Goal: Task Accomplishment & Management: Use online tool/utility

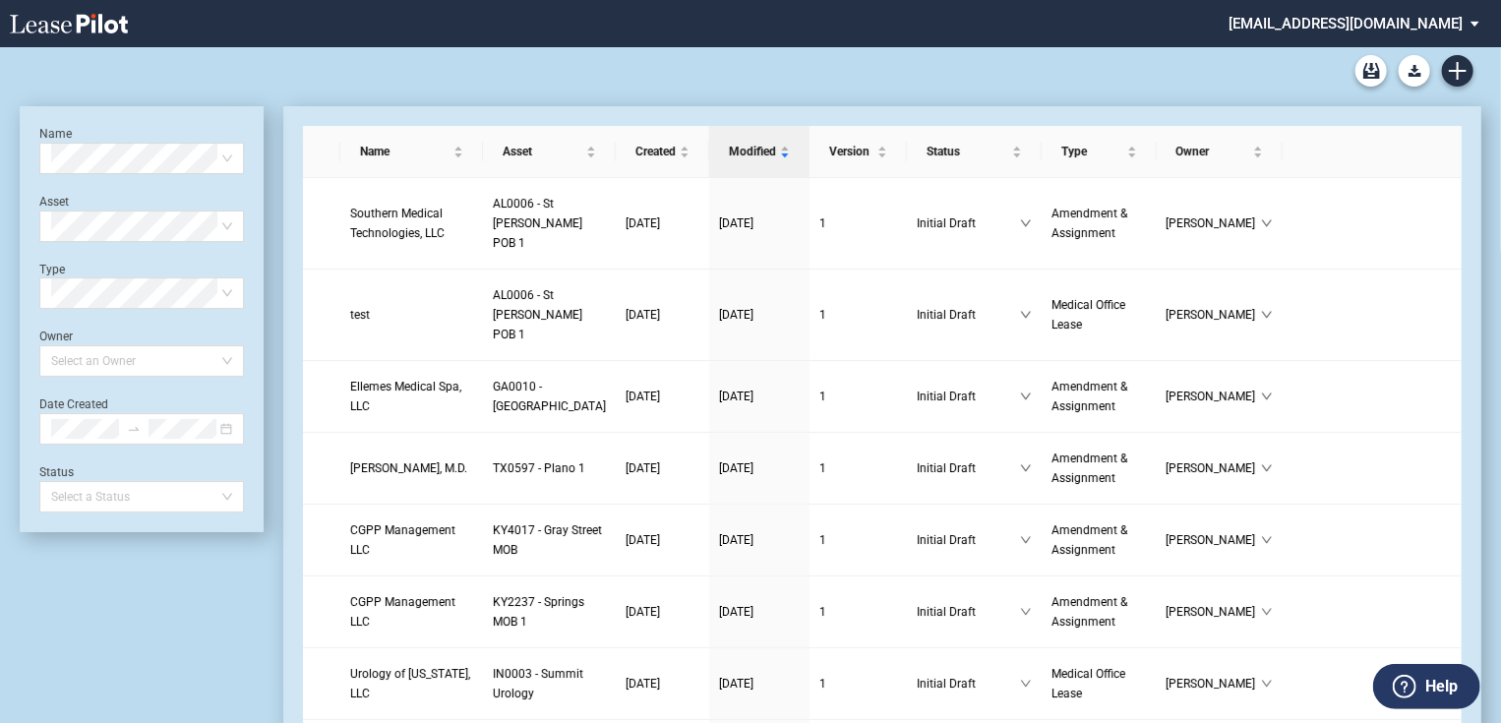
click at [1449, 31] on md-select "jlarce@healthpeak.com Admin Area Settings Sign Out" at bounding box center [1362, 22] width 270 height 44
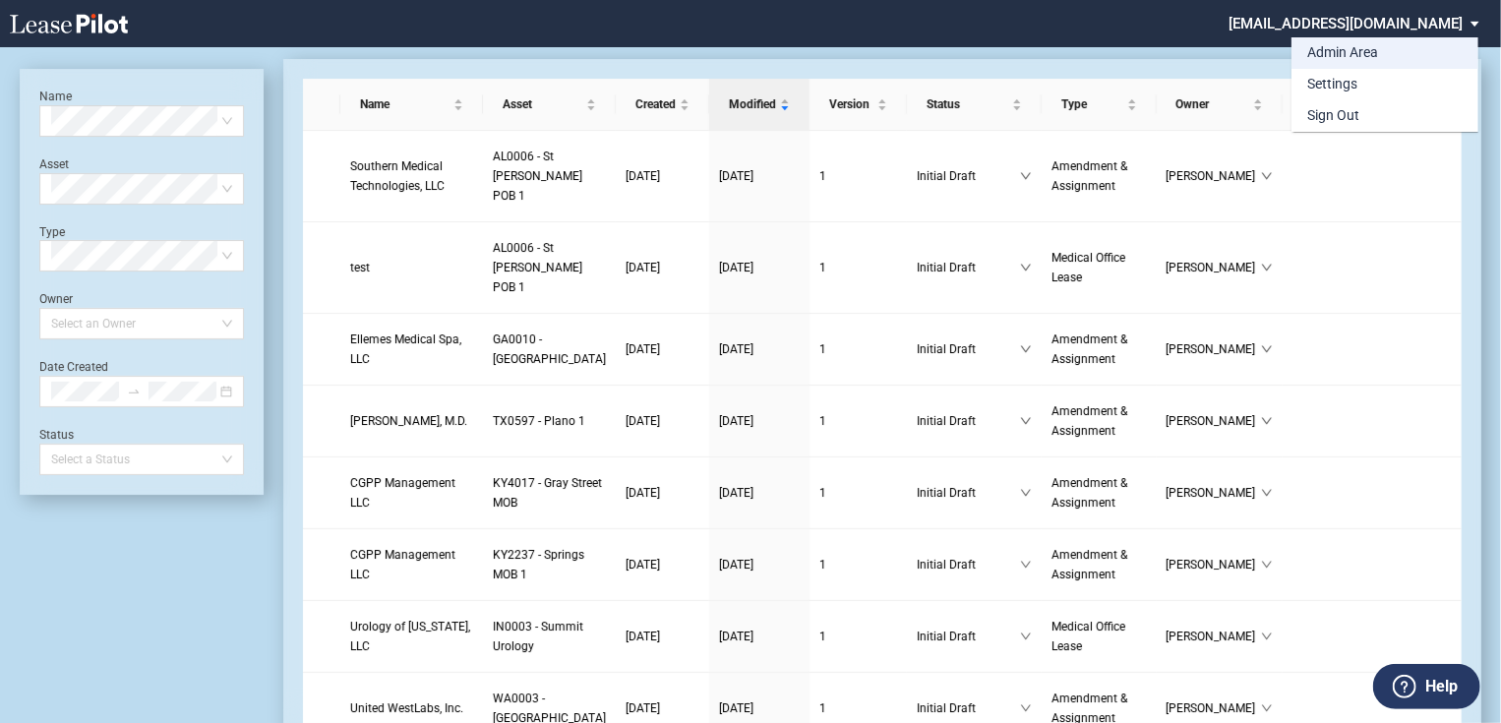
click at [1349, 57] on div "Admin Area" at bounding box center [1342, 53] width 71 height 20
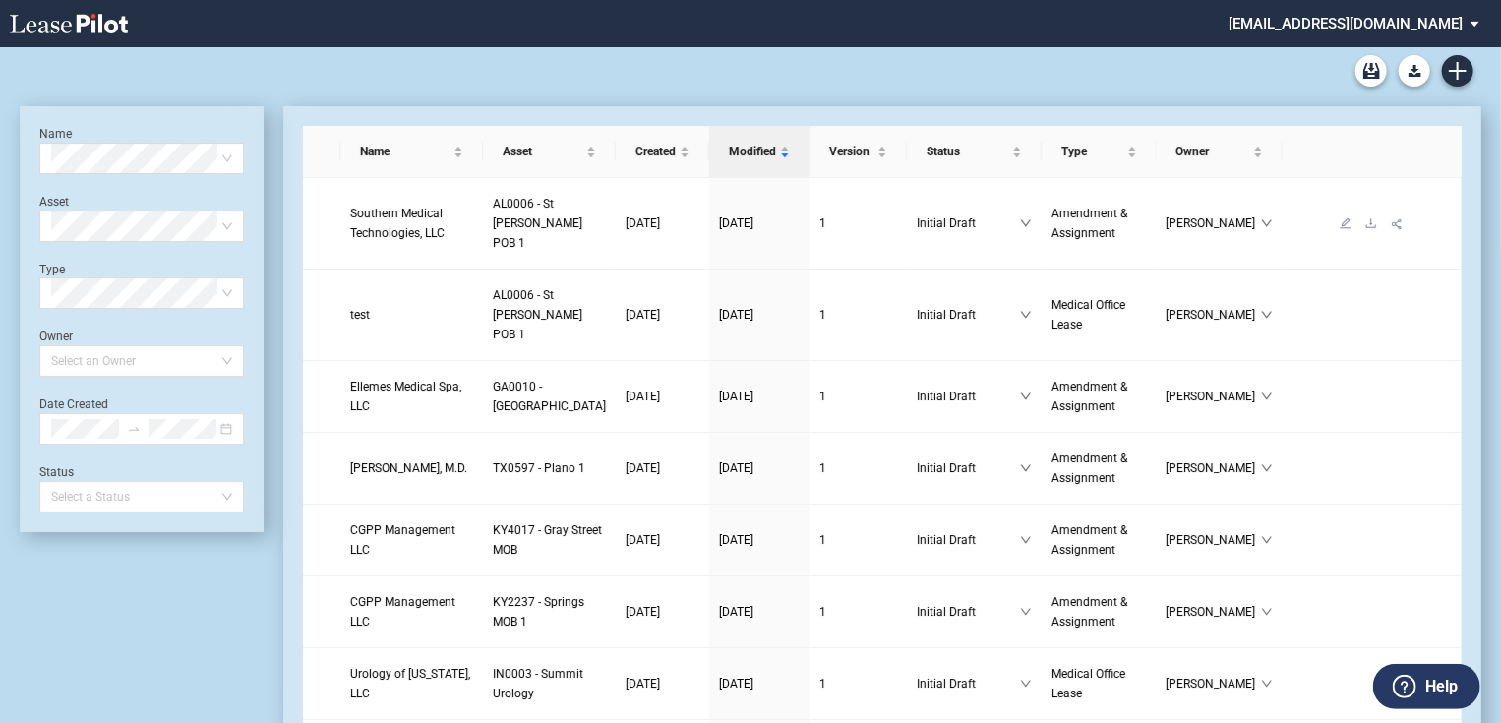
scroll to position [47, 0]
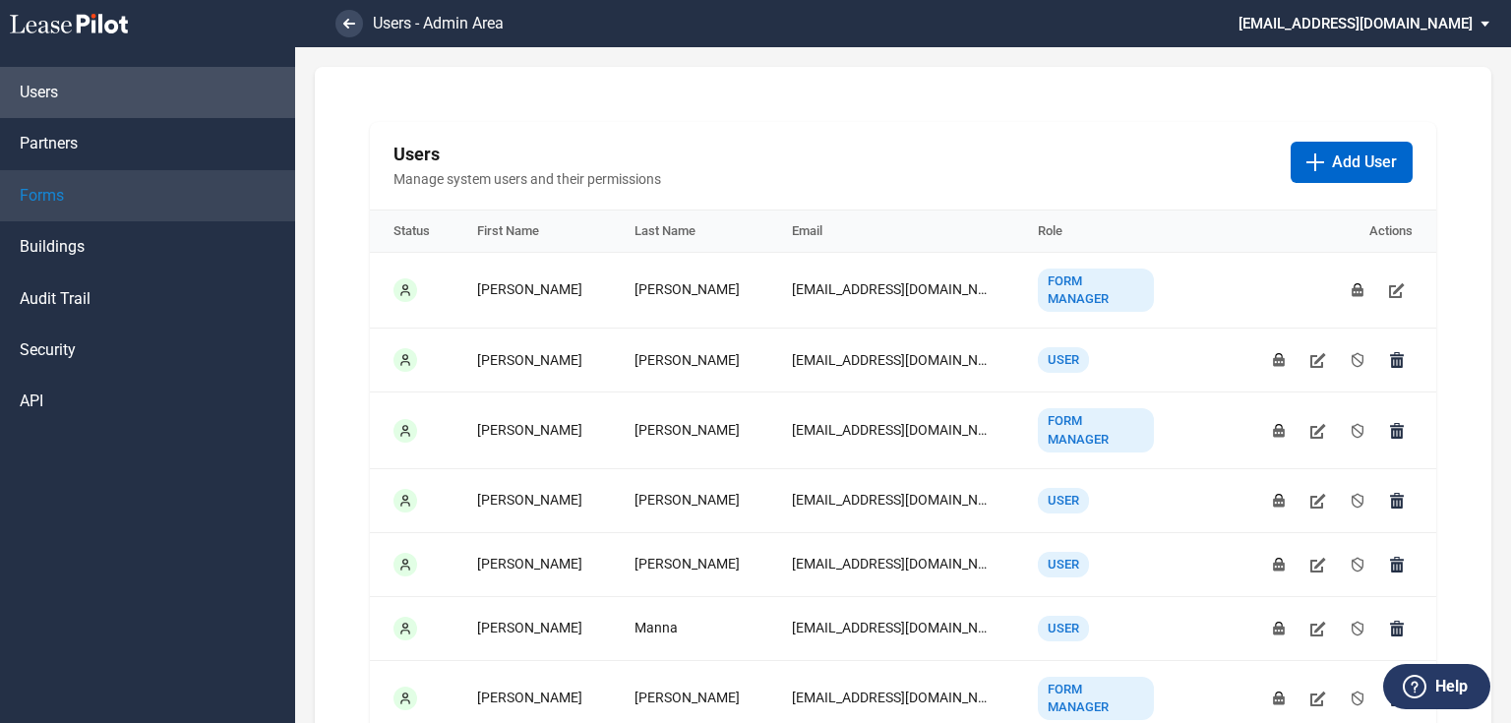
click at [89, 203] on link "Forms" at bounding box center [147, 195] width 295 height 51
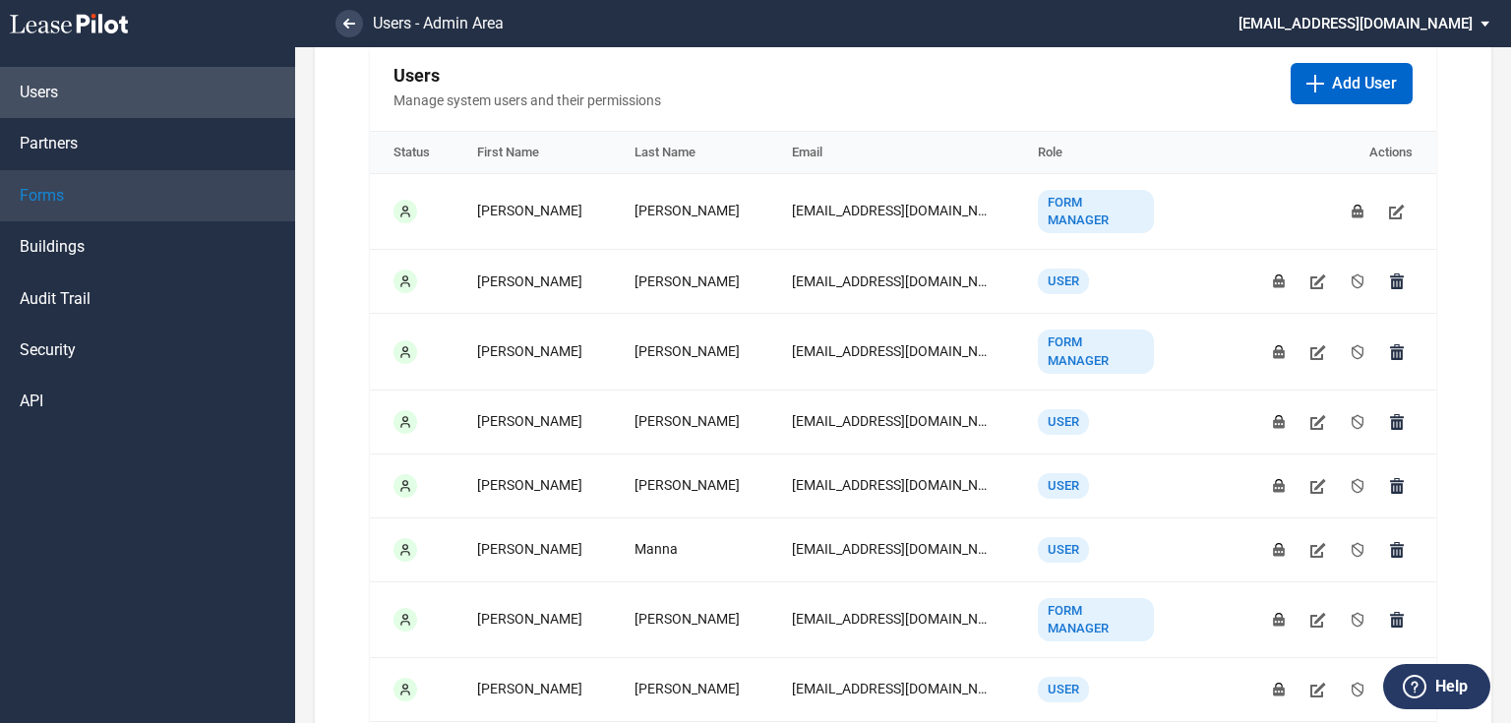
click at [124, 207] on link "Forms" at bounding box center [147, 195] width 295 height 51
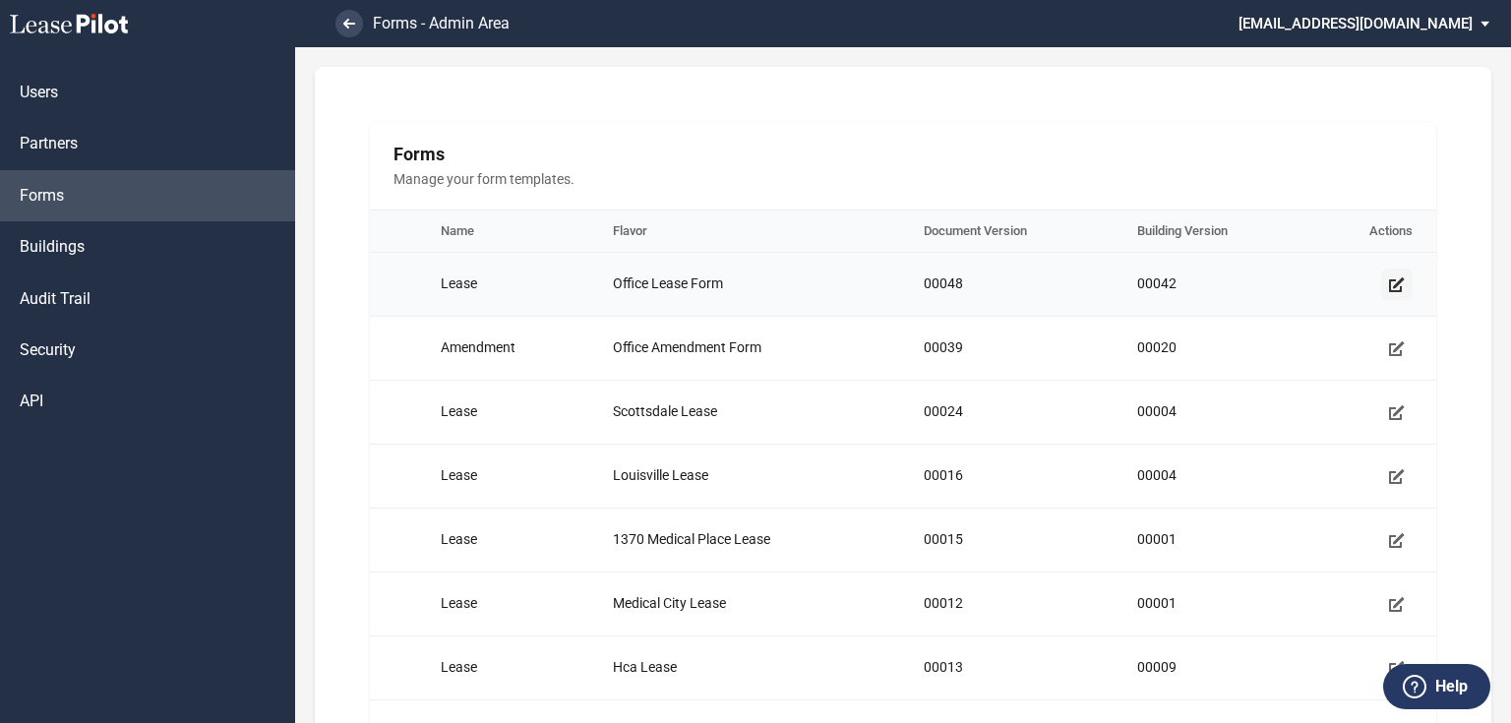
click at [1393, 278] on use "Manage form template" at bounding box center [1397, 284] width 16 height 15
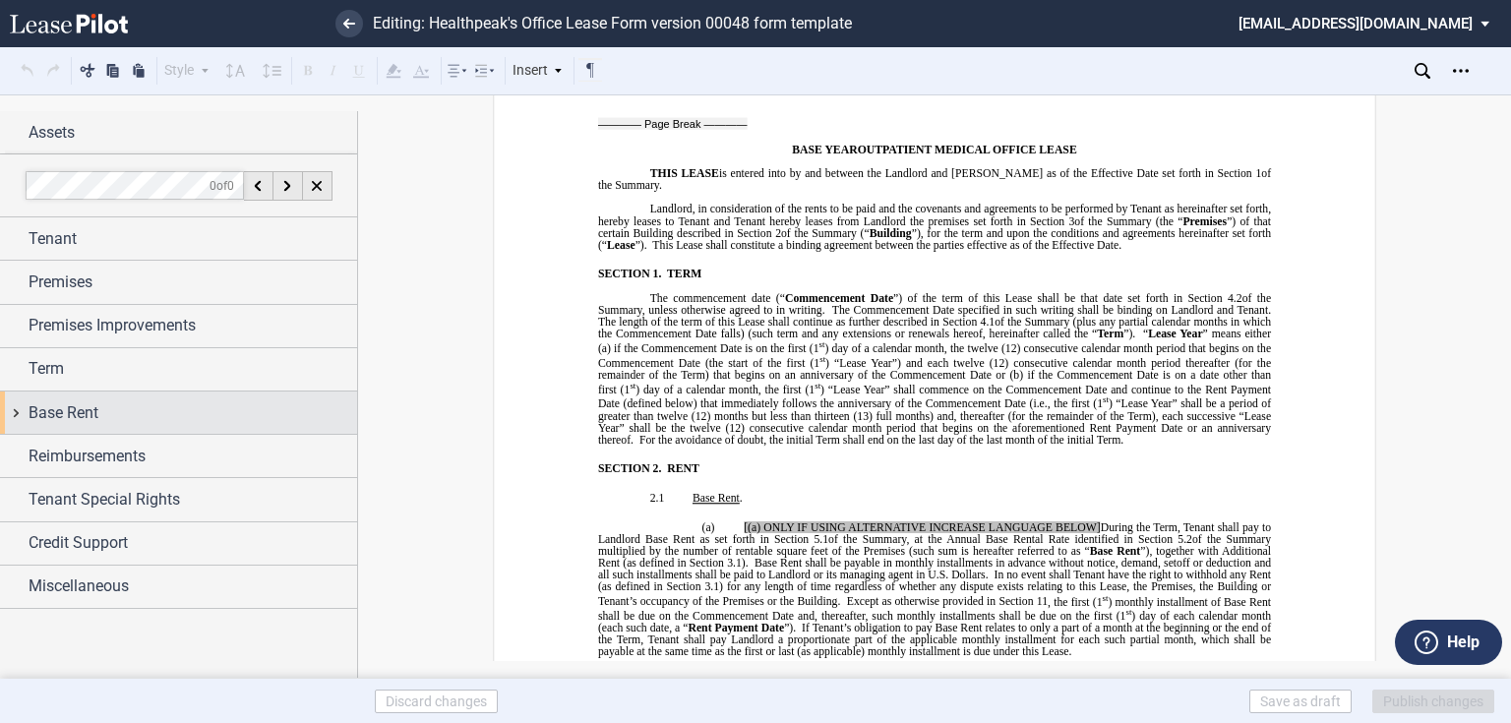
scroll to position [472, 0]
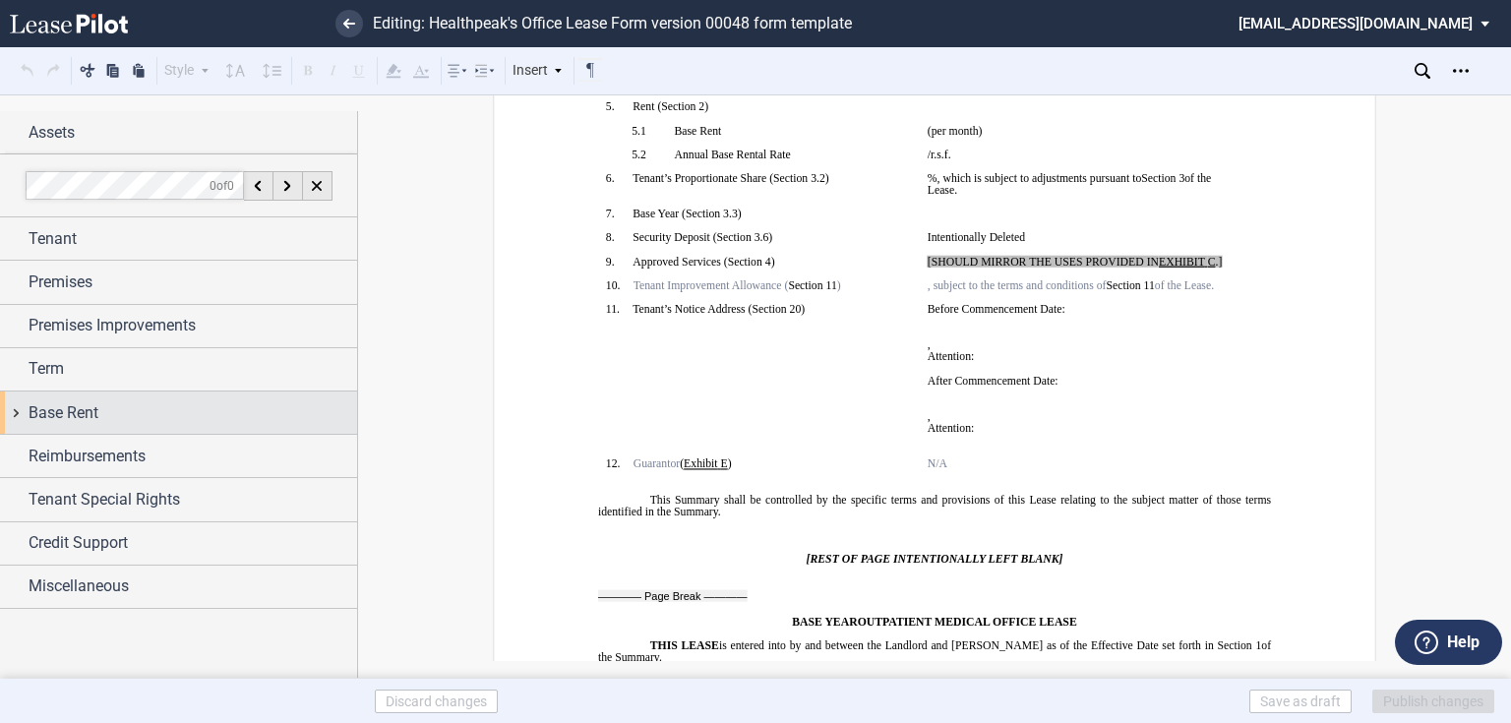
click at [85, 409] on span "Base Rent" at bounding box center [64, 413] width 70 height 24
click at [119, 337] on div "Premises Improvements" at bounding box center [178, 326] width 357 height 42
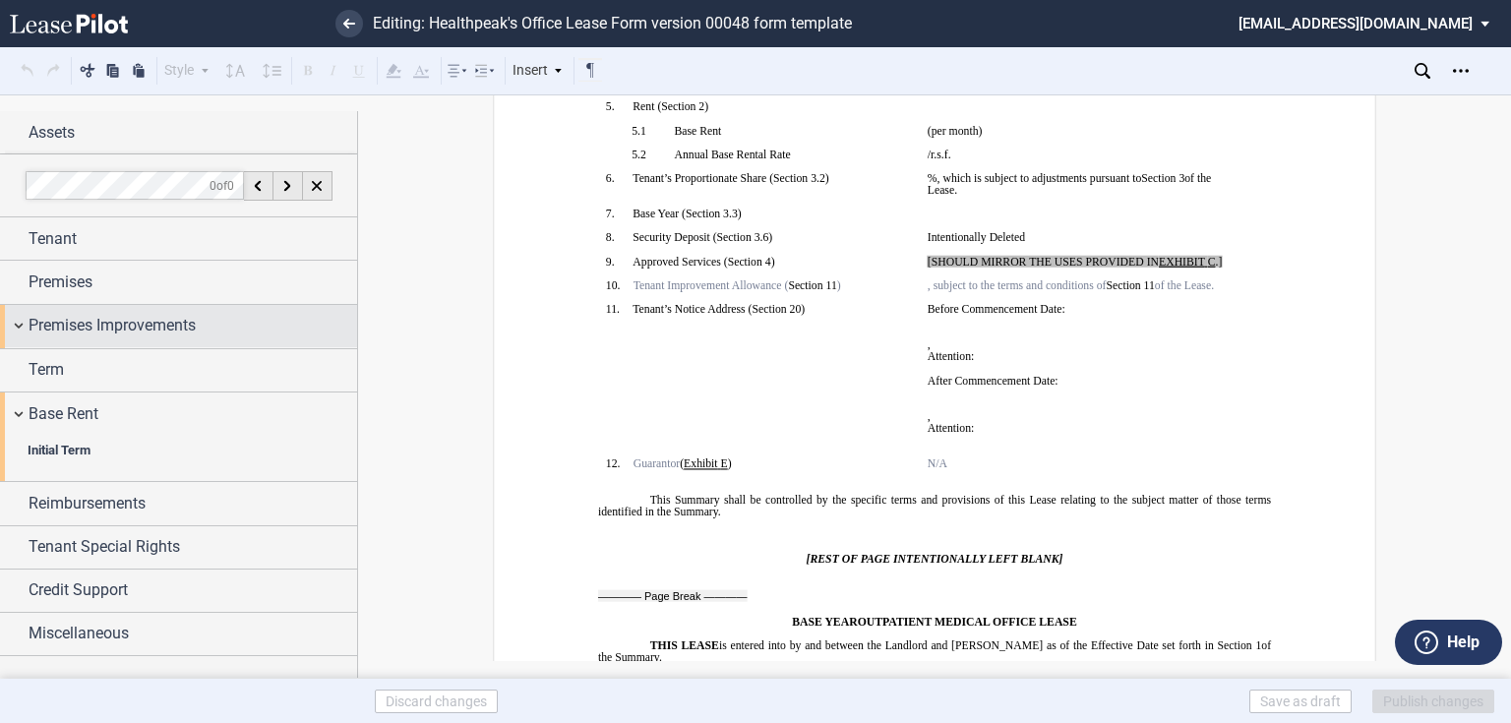
click at [148, 332] on span "Premises Improvements" at bounding box center [112, 326] width 167 height 24
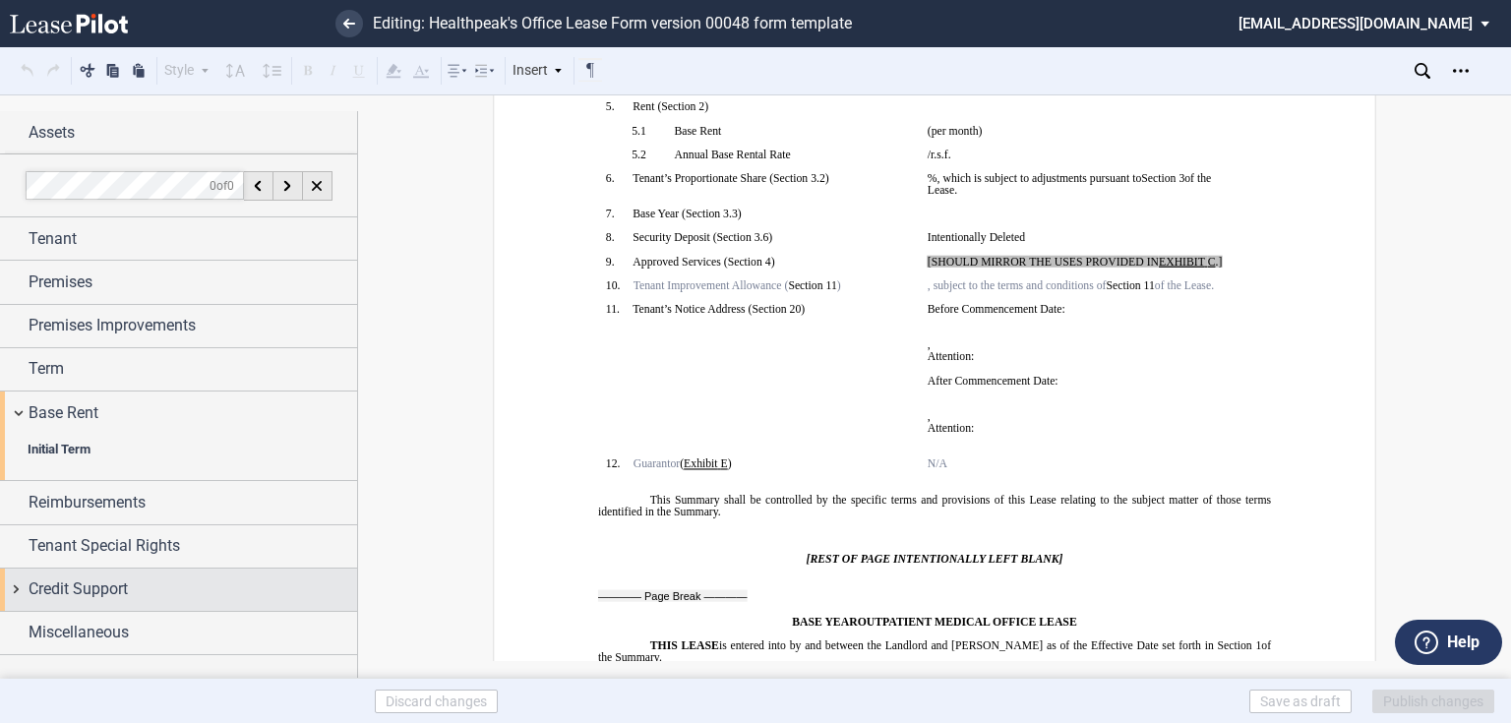
scroll to position [0, 0]
click at [62, 597] on span "Credit Support" at bounding box center [78, 589] width 99 height 24
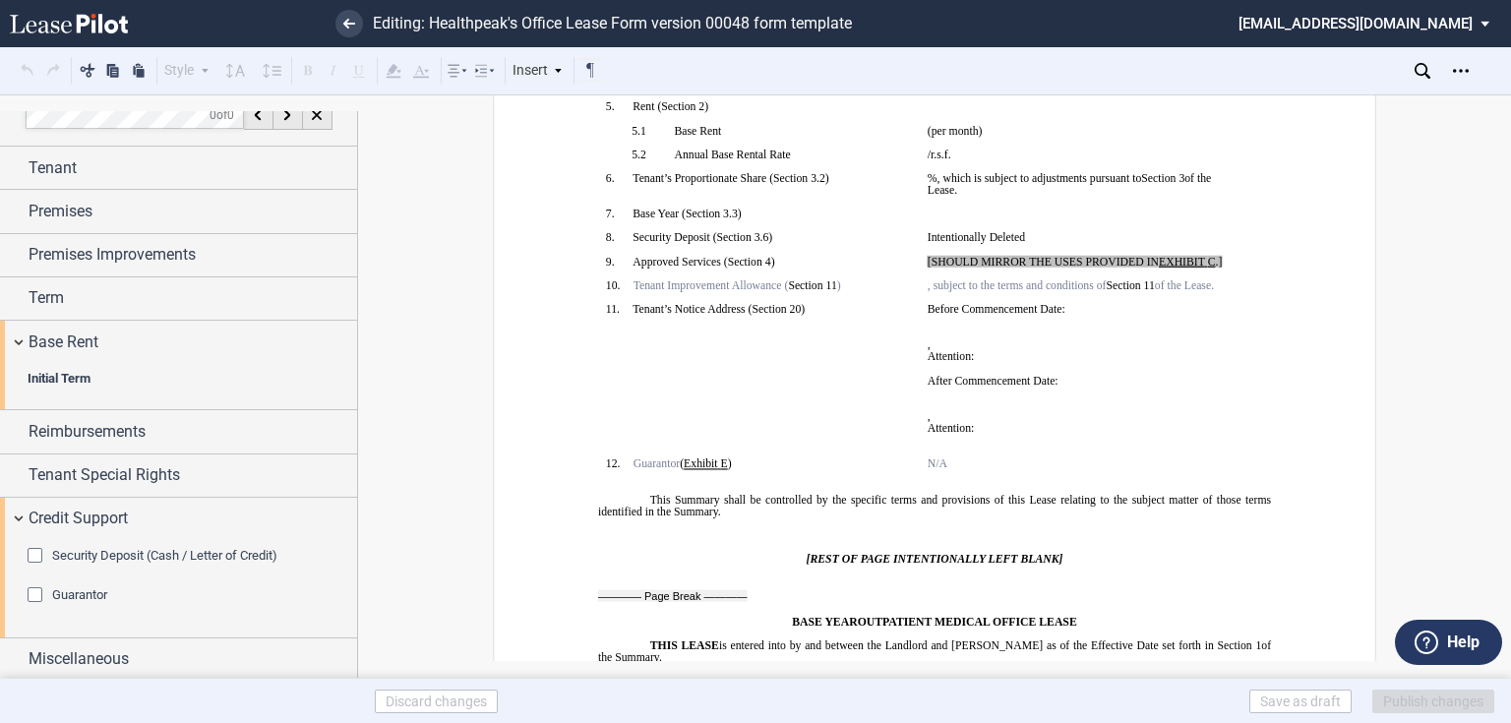
click at [73, 549] on span "Security Deposit (Cash / Letter of Credit)" at bounding box center [164, 555] width 225 height 15
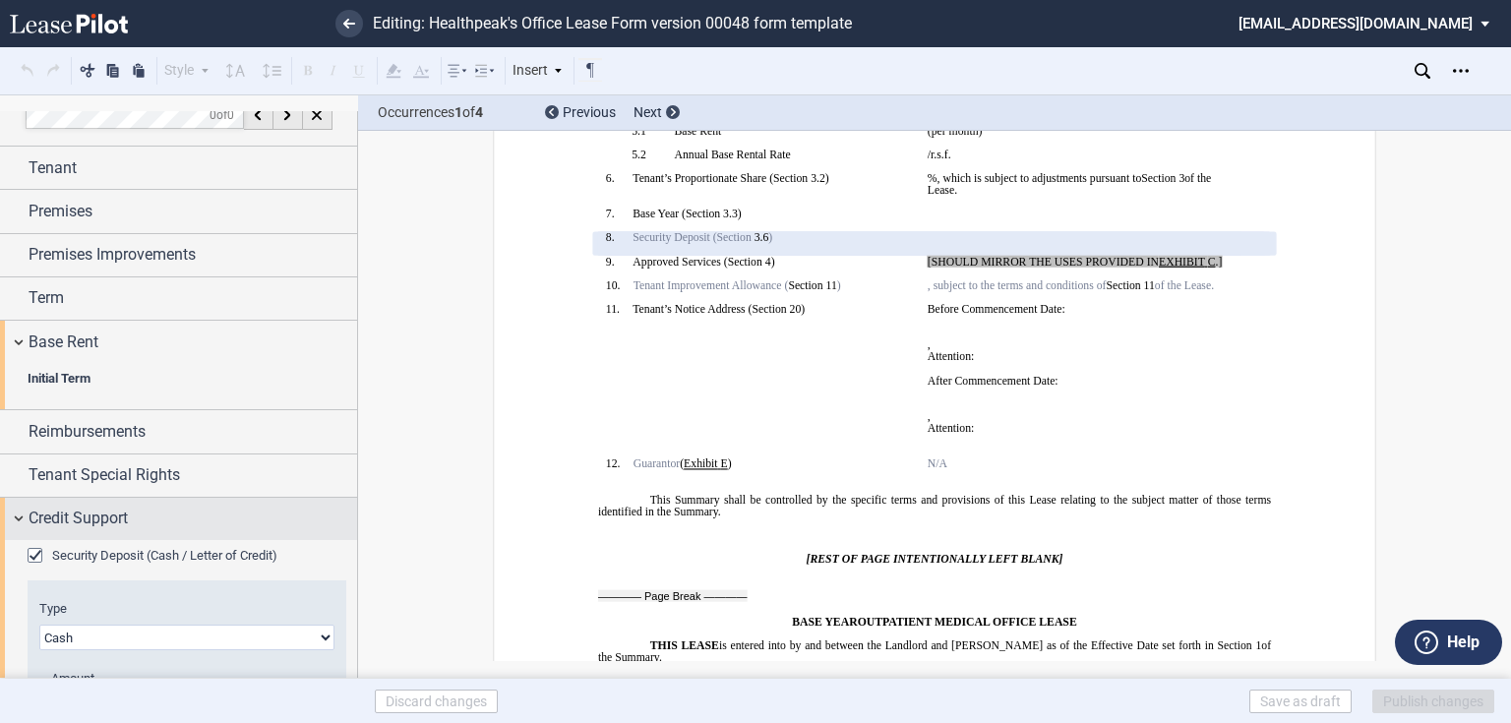
scroll to position [246, 0]
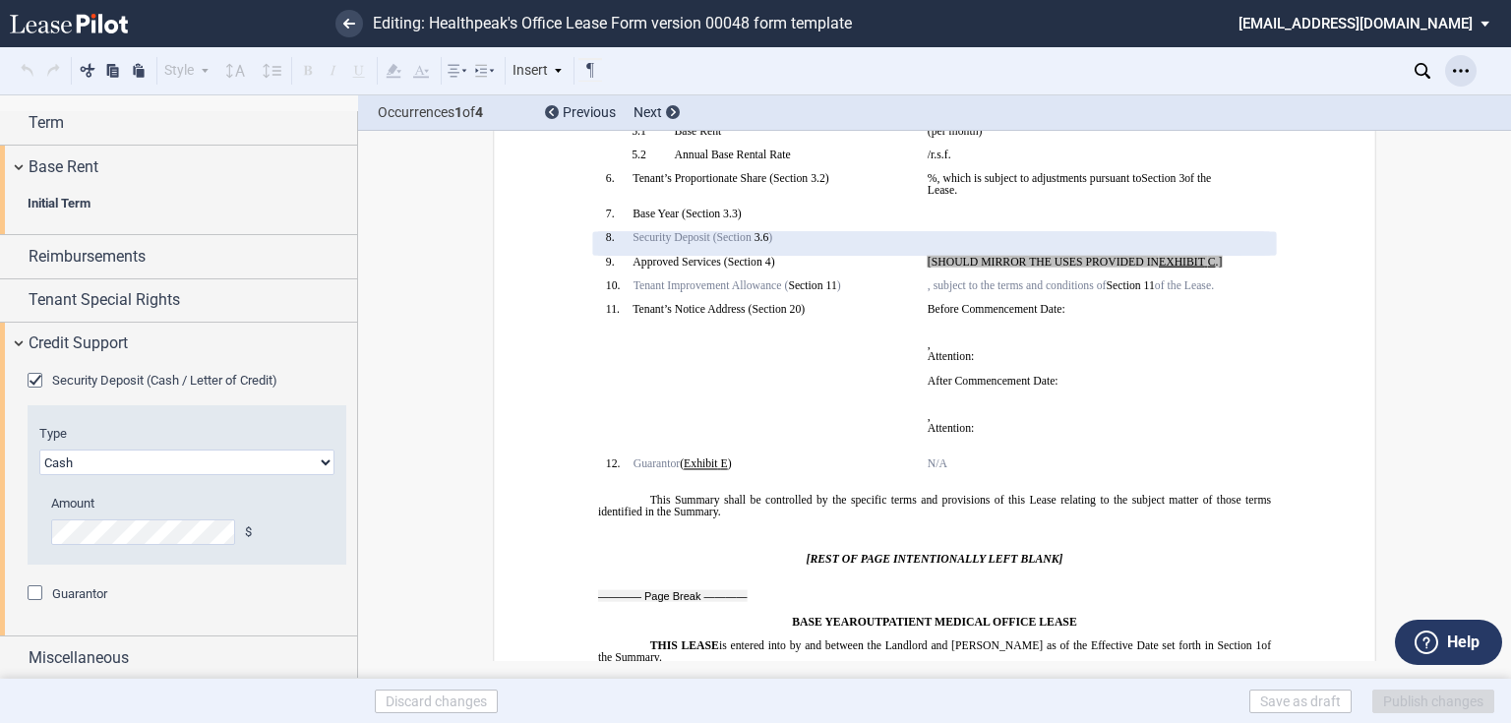
click at [1461, 75] on icon "Open Lease options menu" at bounding box center [1461, 71] width 16 height 16
click at [1270, 110] on div "Download" at bounding box center [1347, 105] width 240 height 17
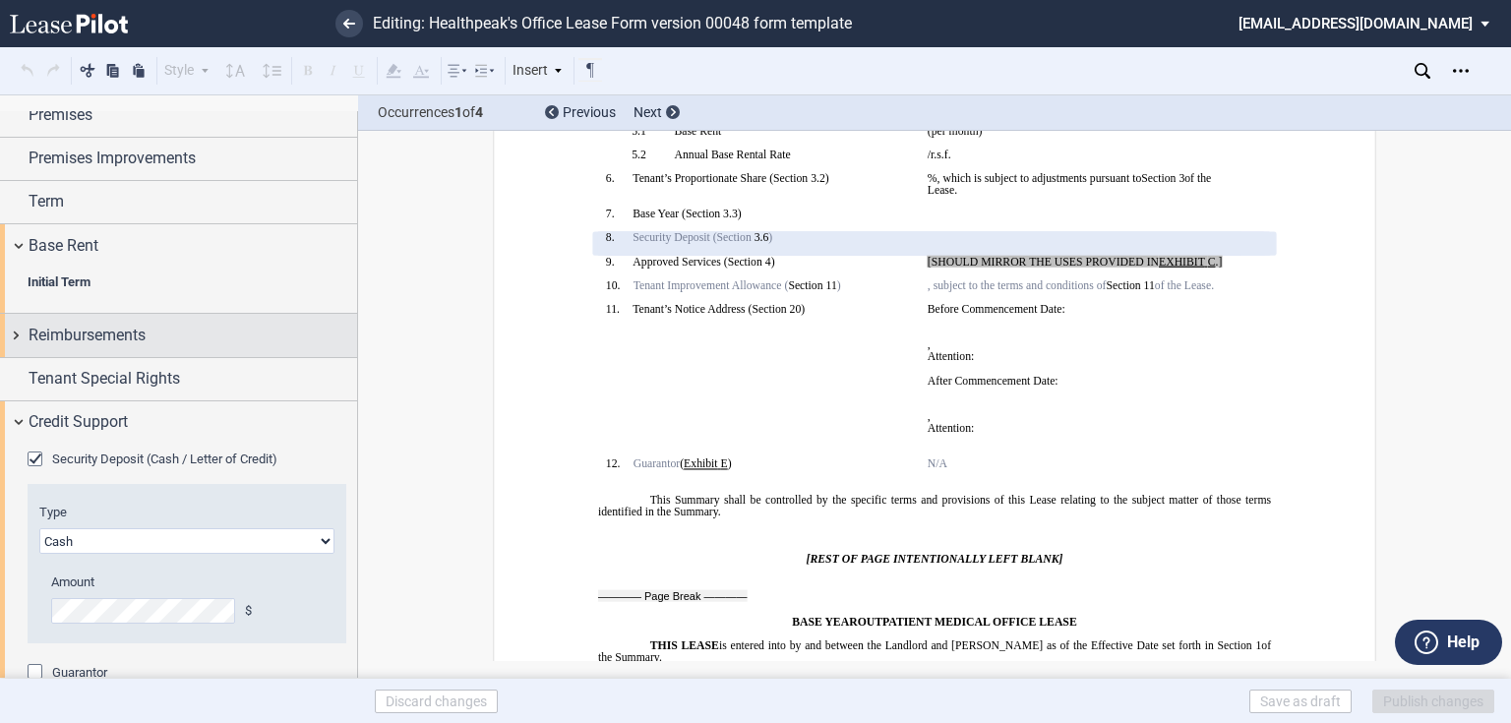
click at [94, 330] on span "Reimbursements" at bounding box center [87, 336] width 117 height 24
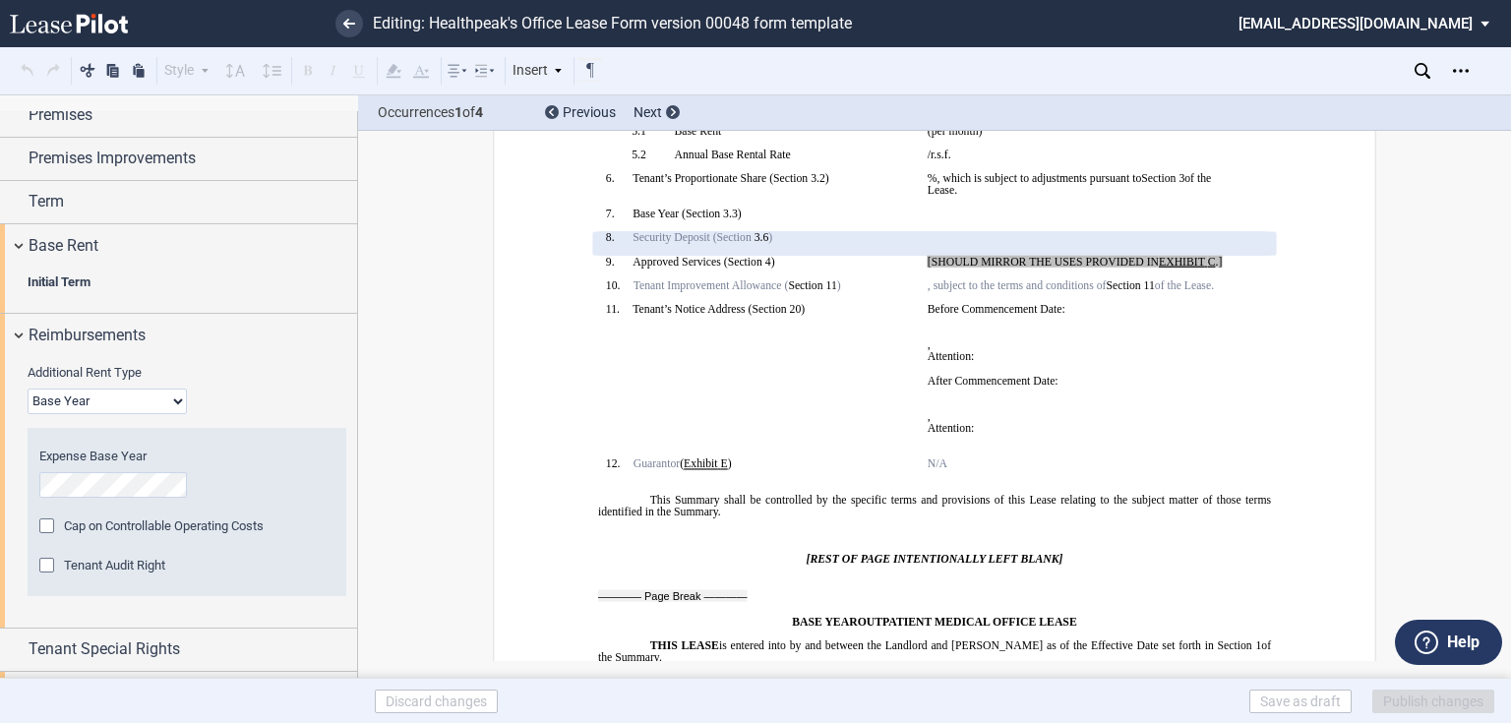
click at [94, 406] on select "Base Year Triple Net" at bounding box center [107, 402] width 159 height 26
click at [137, 390] on select "Base Year Triple Net" at bounding box center [107, 402] width 159 height 26
click at [146, 395] on select "Base Year Triple Net" at bounding box center [107, 402] width 159 height 26
select select "triple net"
click at [28, 389] on select "Base Year Triple Net" at bounding box center [107, 402] width 159 height 26
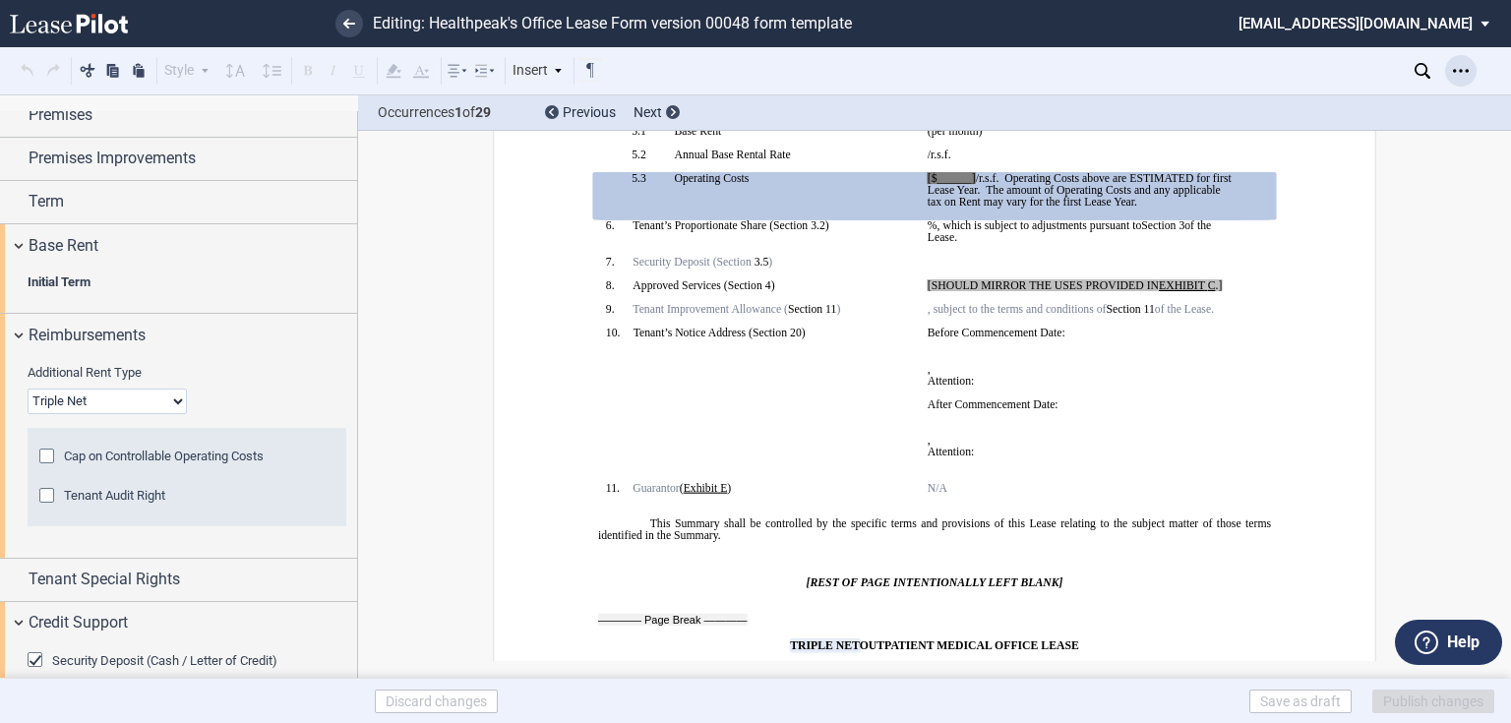
click at [1460, 74] on icon "Open Lease options menu" at bounding box center [1461, 71] width 16 height 16
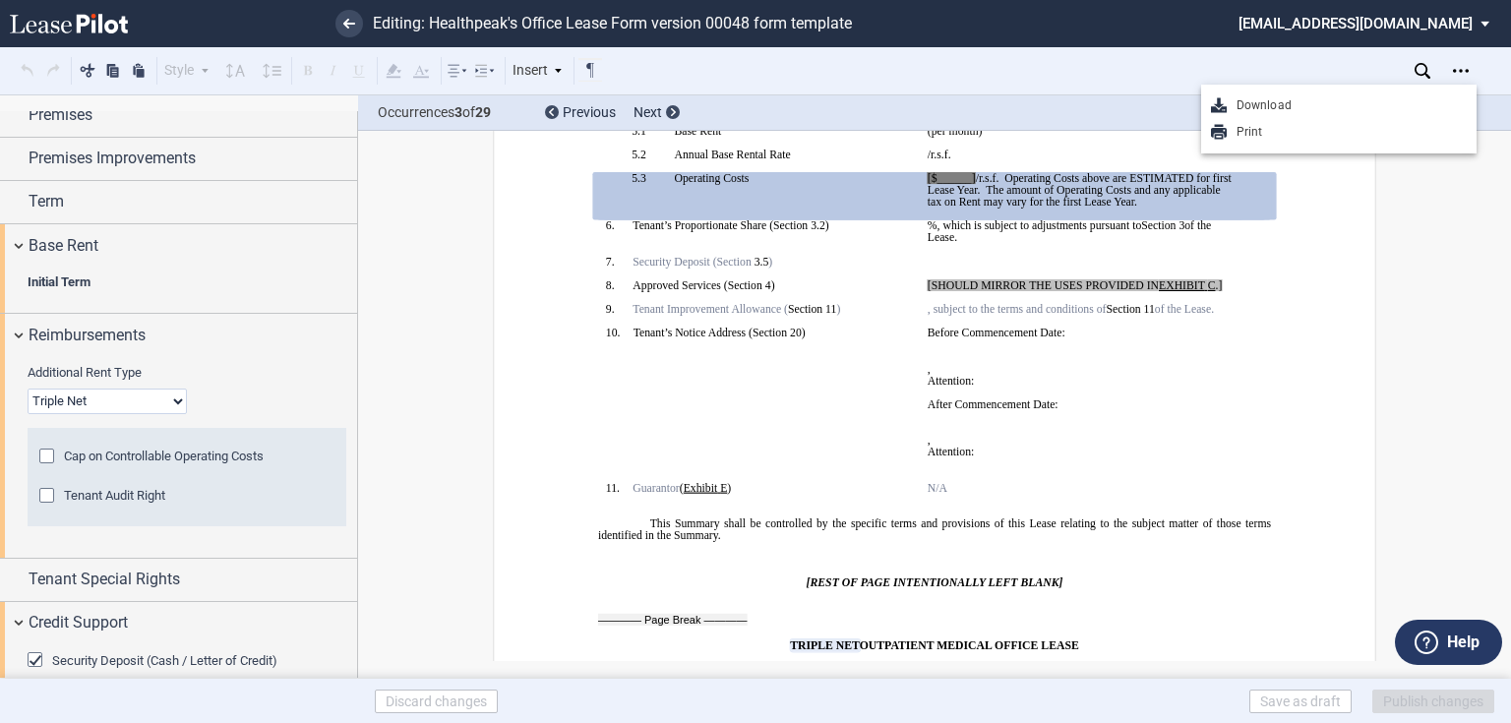
drag, startPoint x: 1229, startPoint y: 104, endPoint x: 1040, endPoint y: 110, distance: 188.9
click at [1228, 103] on div "Download" at bounding box center [1347, 105] width 240 height 17
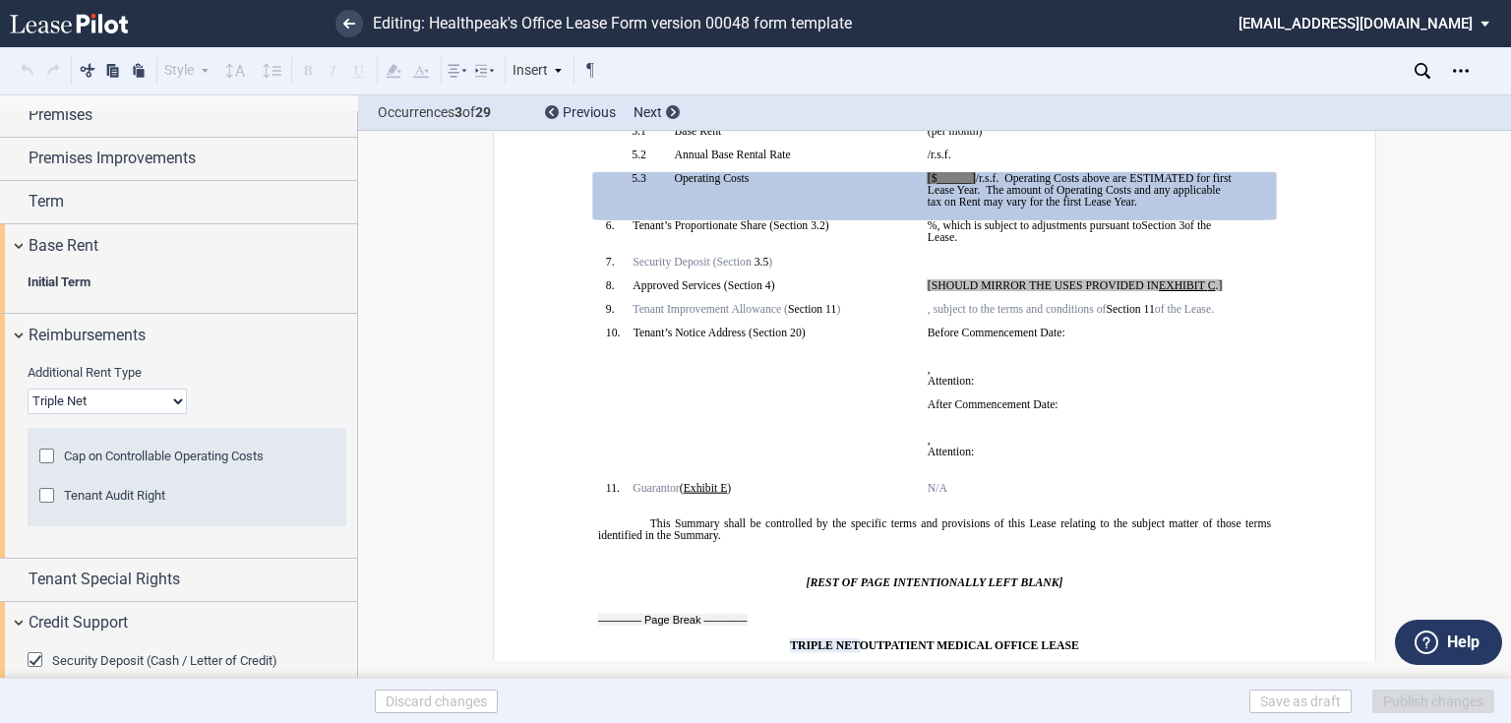
scroll to position [0, 0]
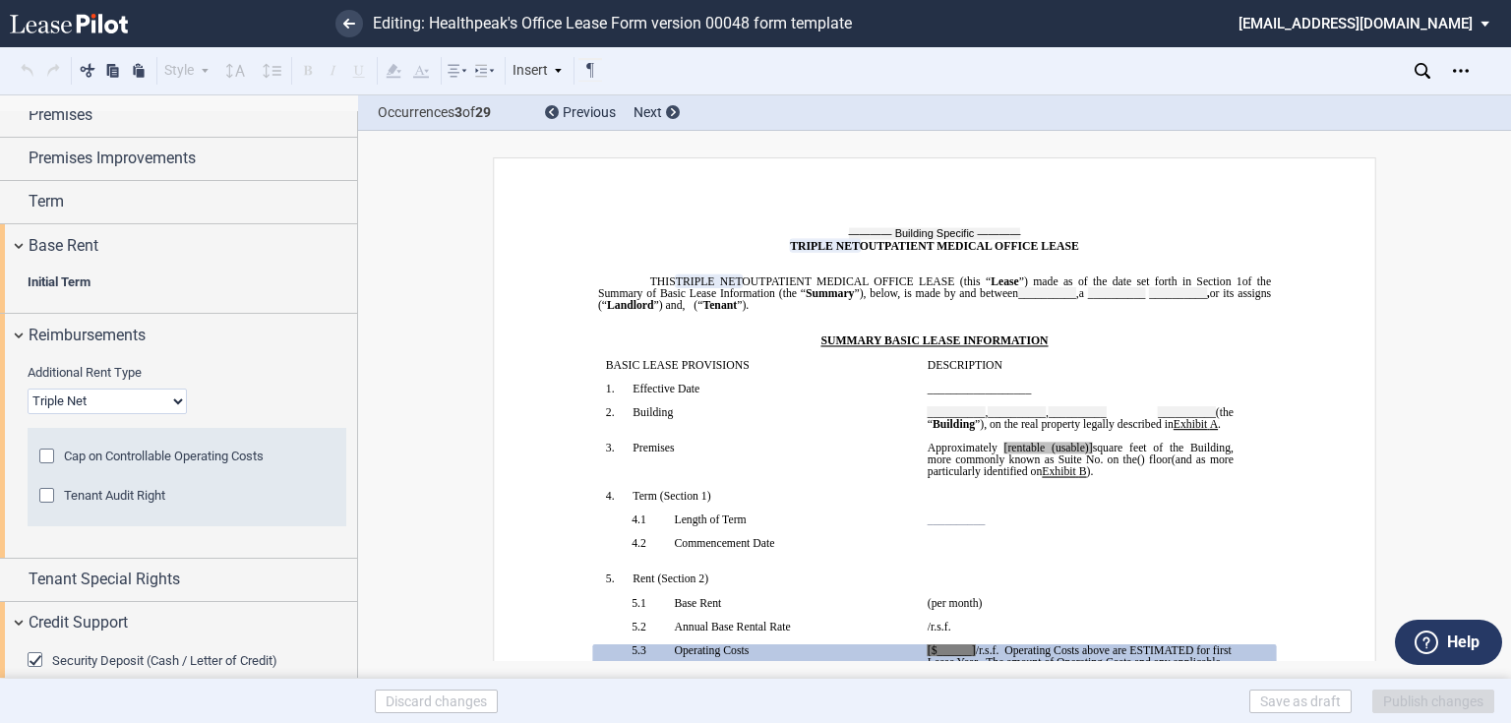
click at [1466, 29] on md-select "jlarce@healthpeak.com Admin Area Settings Sign Out" at bounding box center [1371, 22] width 270 height 44
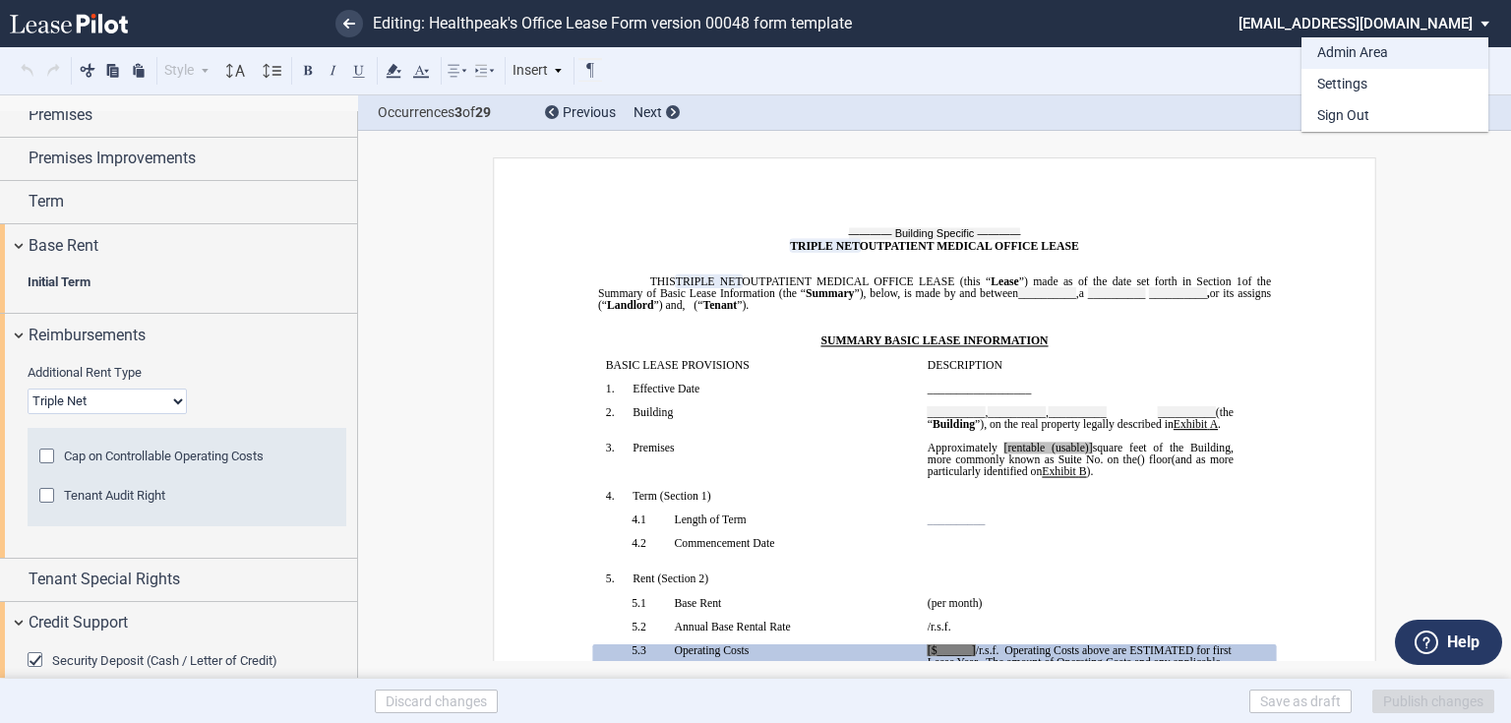
click at [1341, 60] on div "Admin Area" at bounding box center [1352, 53] width 71 height 20
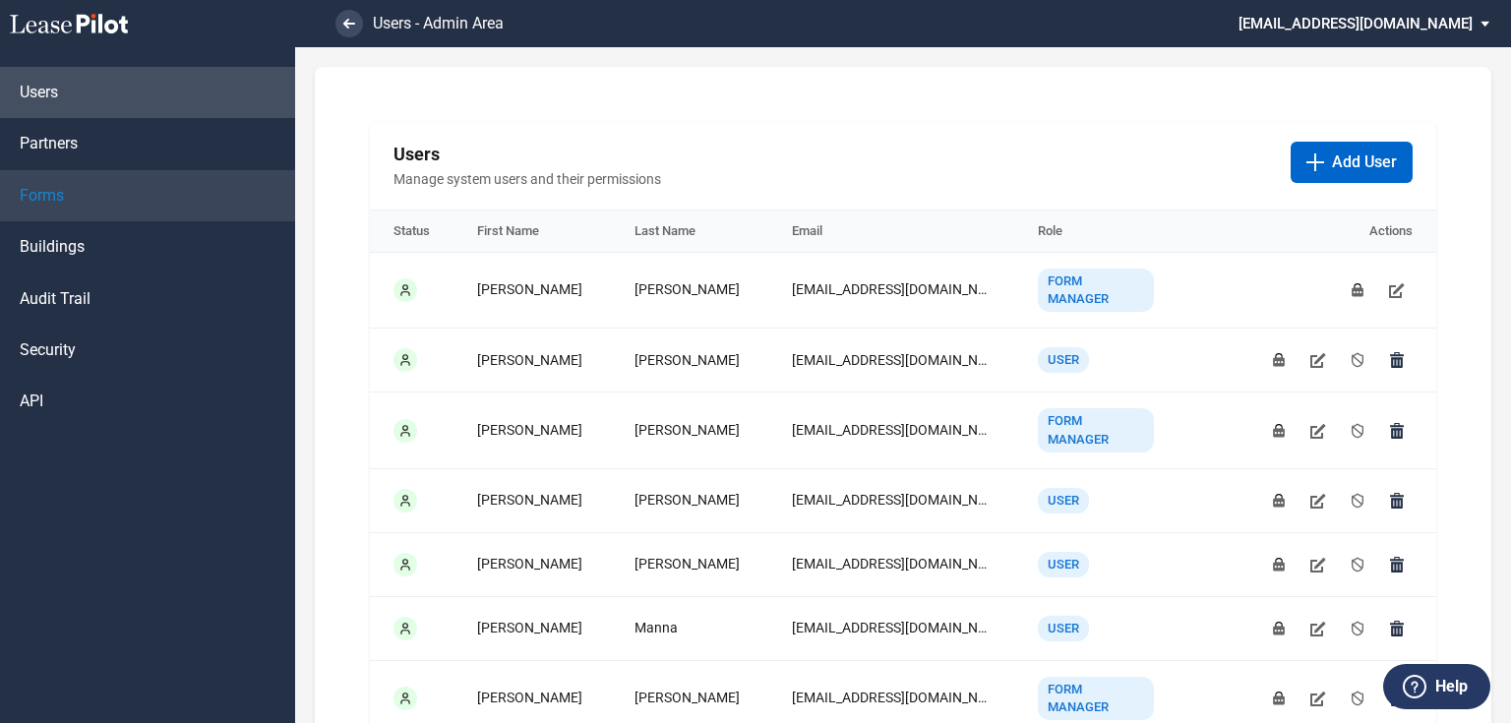
click at [190, 202] on link "Forms" at bounding box center [147, 195] width 295 height 51
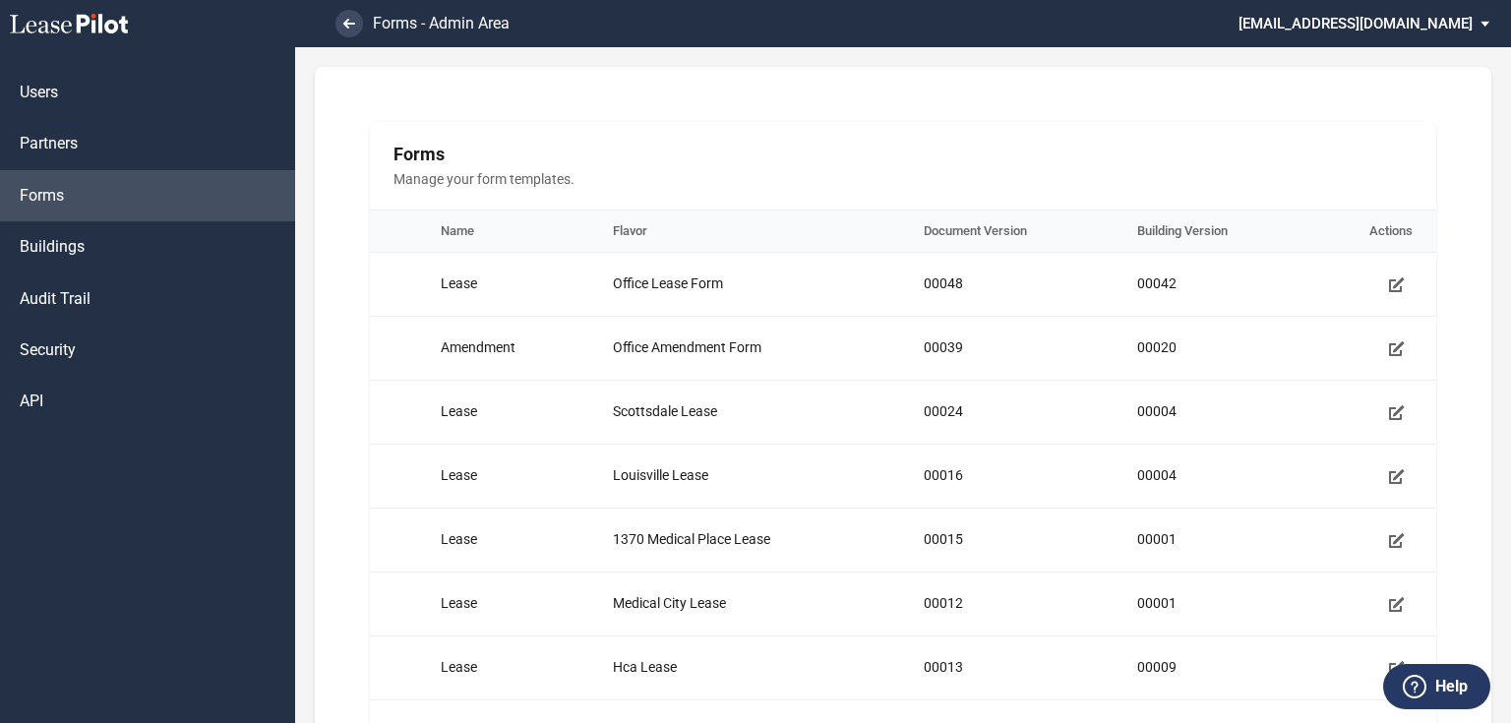
click at [1419, 18] on md-select "jlarce@healthpeak.com Admin Area Settings Sign Out" at bounding box center [1371, 22] width 270 height 44
click at [1418, 18] on div "Admin Area Settings Sign Out" at bounding box center [1412, 70] width 222 height 124
click at [1393, 28] on div "Admin Area Settings Sign Out" at bounding box center [1412, 70] width 222 height 124
click at [349, 29] on md-backdrop at bounding box center [755, 361] width 1511 height 723
click at [349, 20] on icon at bounding box center [349, 24] width 12 height 10
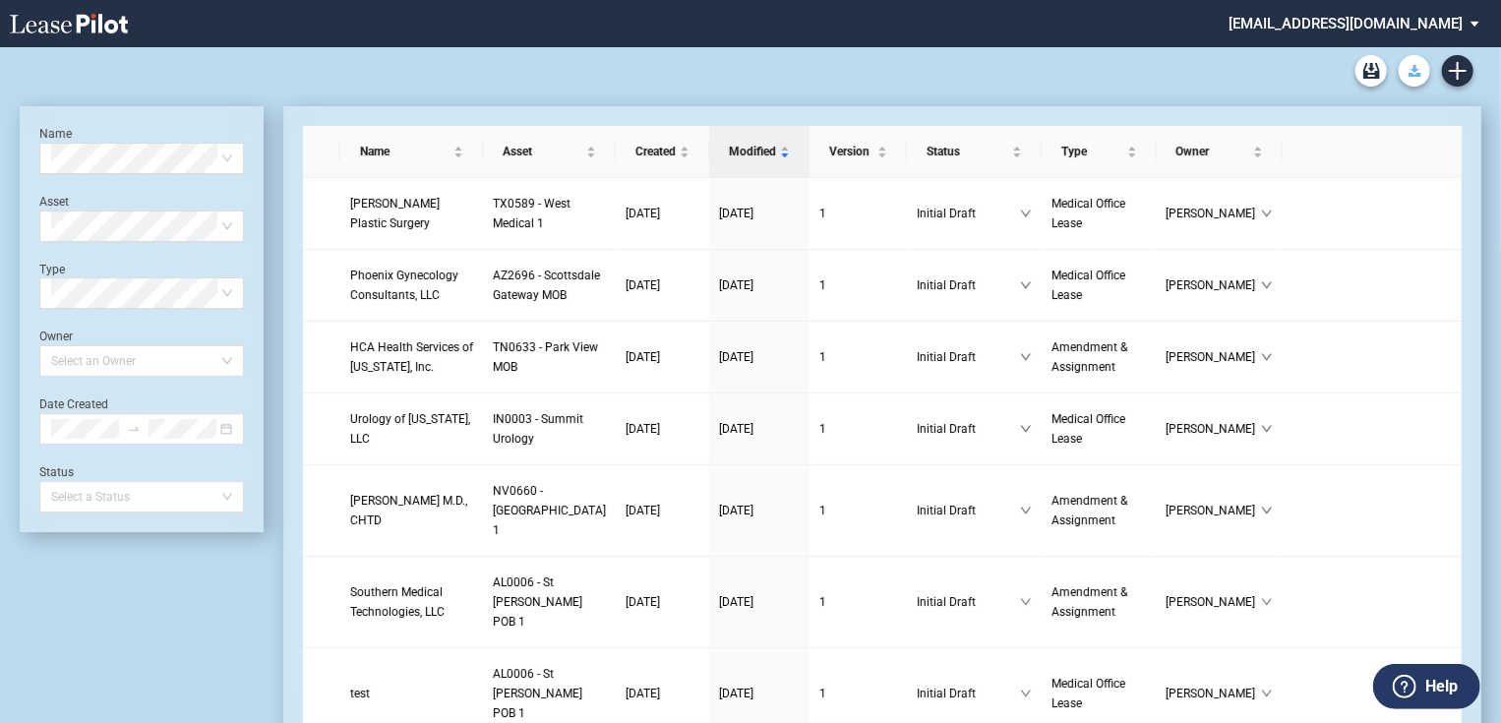
click at [1407, 67] on button "Download Blank Form" at bounding box center [1414, 70] width 31 height 31
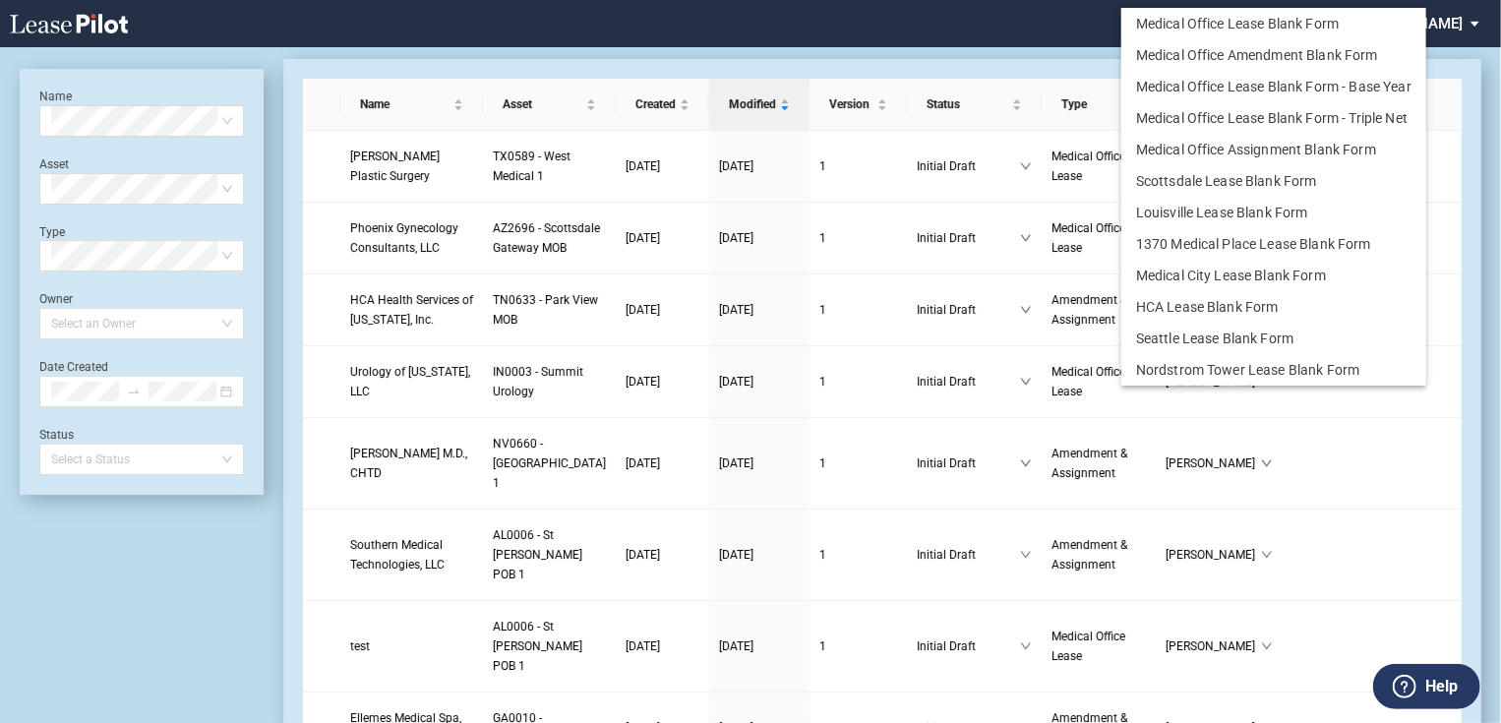
click at [1090, 12] on md-backdrop at bounding box center [750, 385] width 1501 height 770
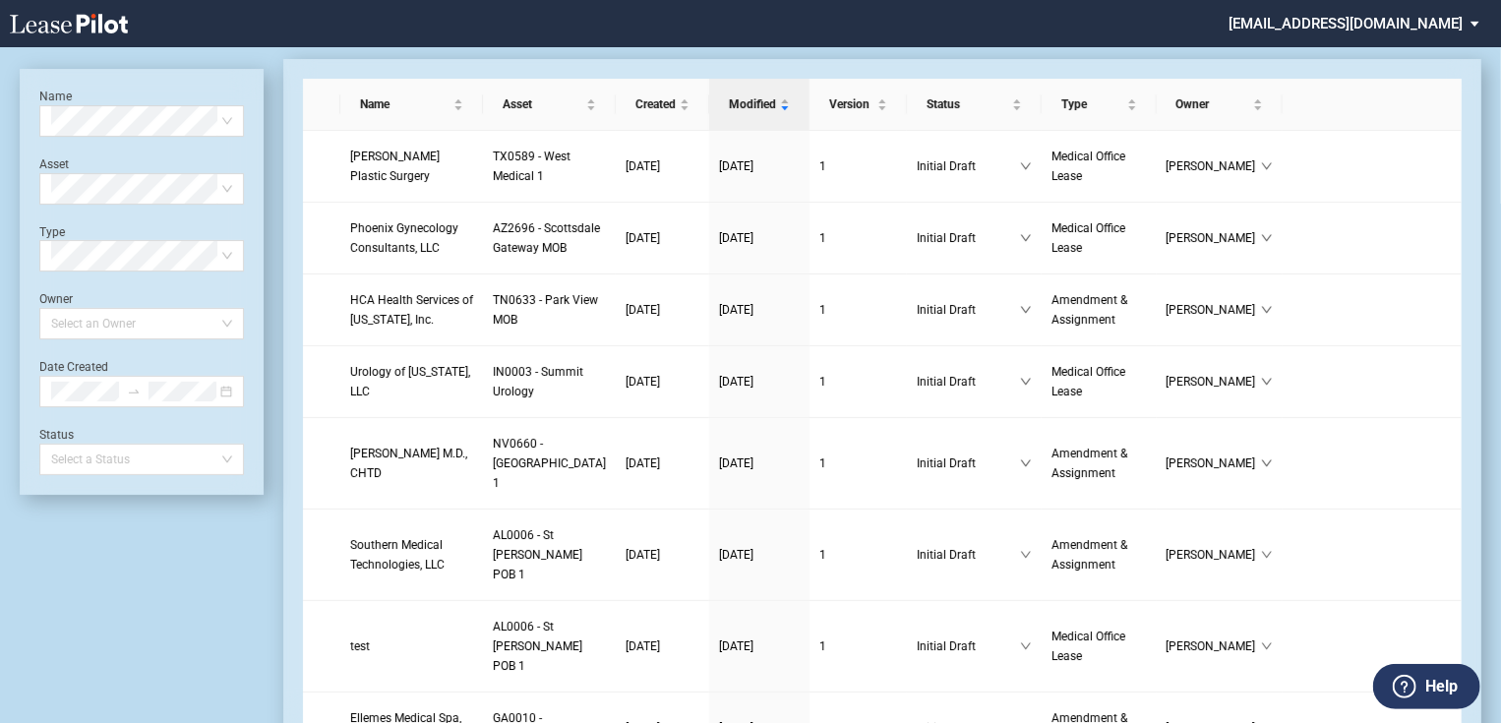
click at [1454, 20] on md-select "jlarce@healthpeak.com Admin Area Settings Sign Out" at bounding box center [1362, 22] width 270 height 44
click at [1350, 63] on md-option "Admin Area" at bounding box center [1384, 52] width 187 height 31
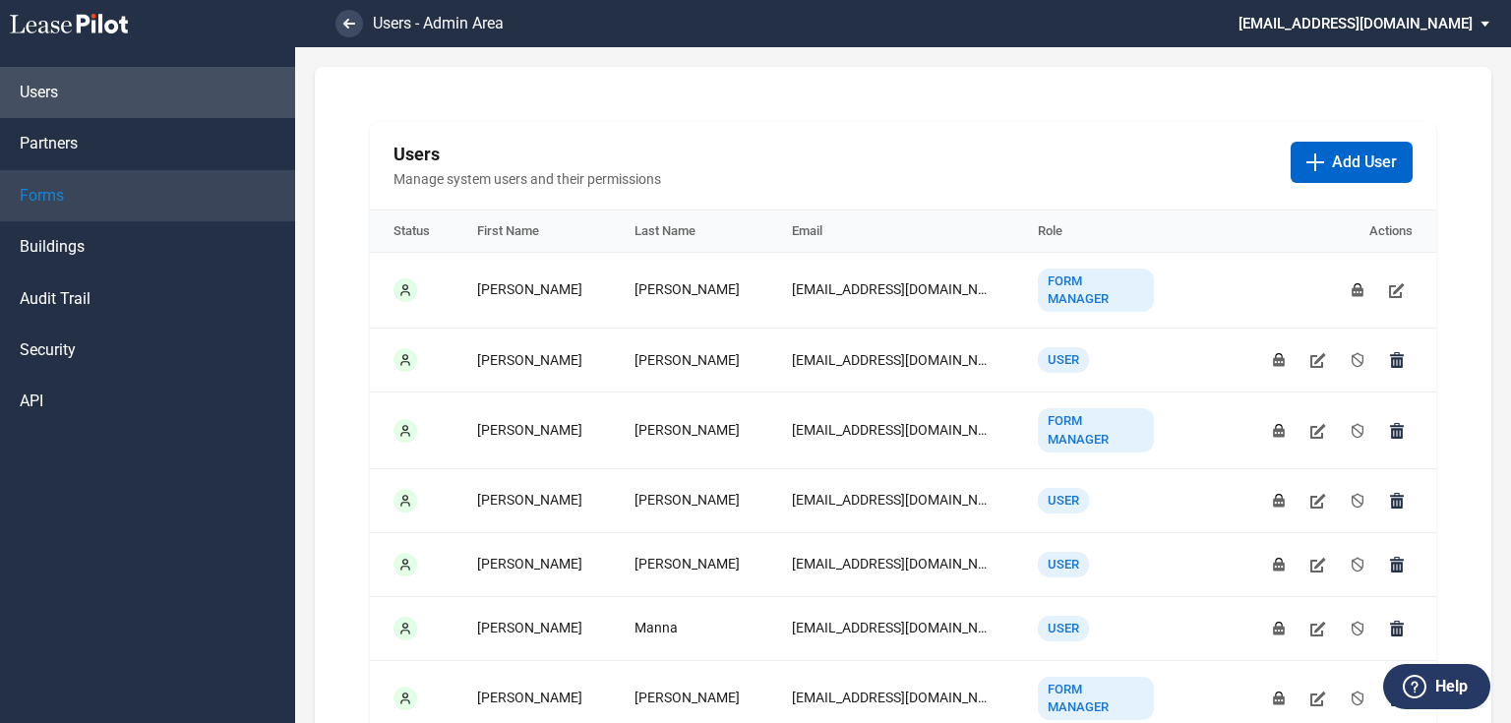
click at [49, 201] on span "Forms" at bounding box center [42, 196] width 44 height 22
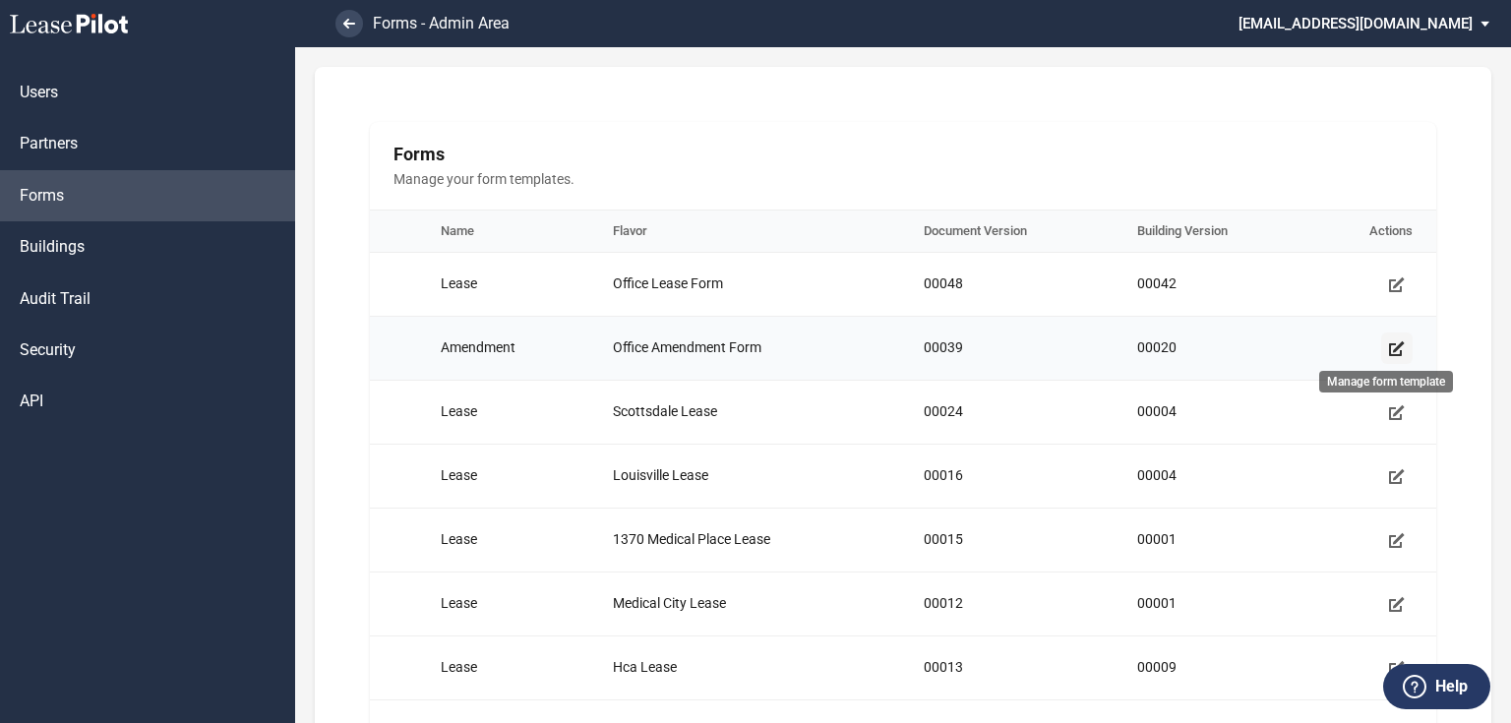
click at [1381, 350] on link "Manage form template" at bounding box center [1396, 347] width 31 height 31
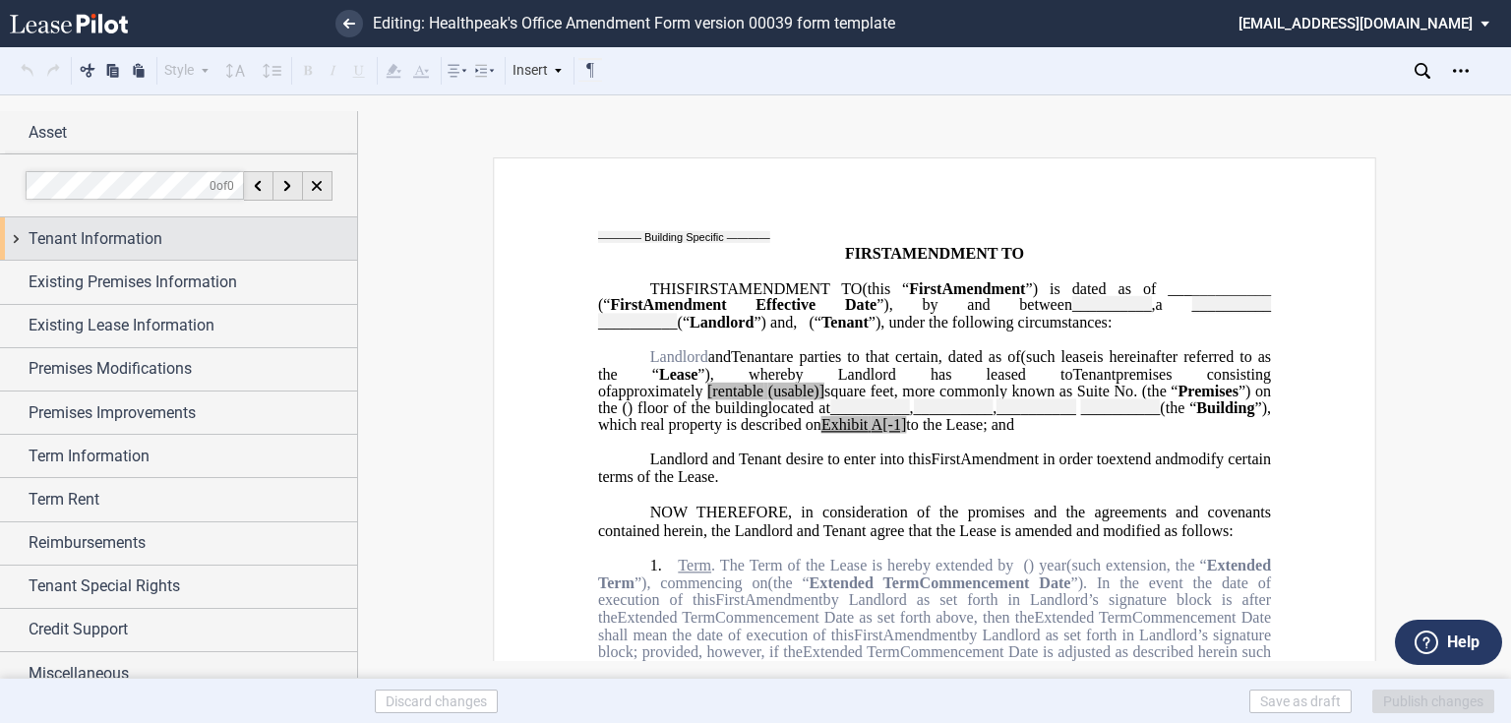
drag, startPoint x: 106, startPoint y: 220, endPoint x: 4, endPoint y: 224, distance: 102.4
click at [106, 220] on div "Tenant Information" at bounding box center [178, 238] width 357 height 42
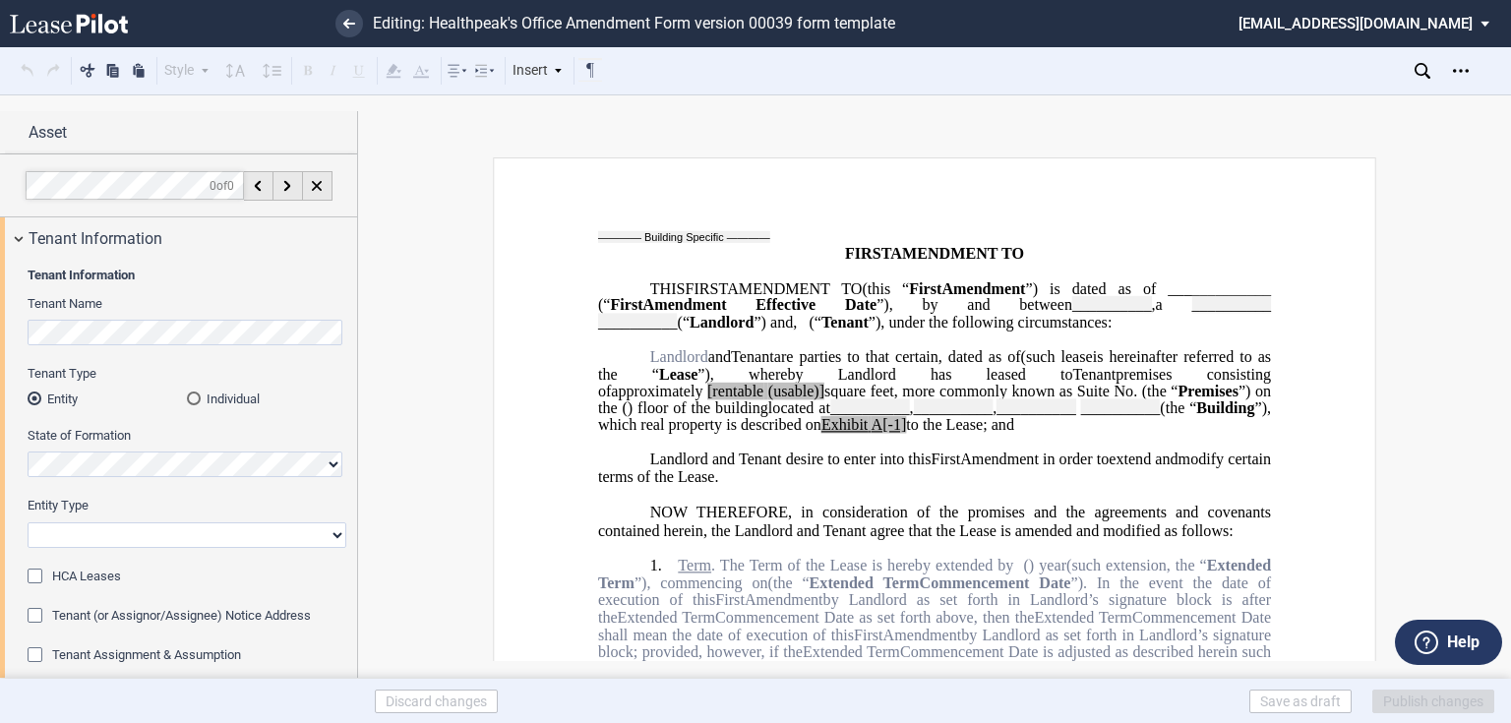
click at [90, 647] on span "Tenant Assignment & Assumption" at bounding box center [146, 654] width 189 height 15
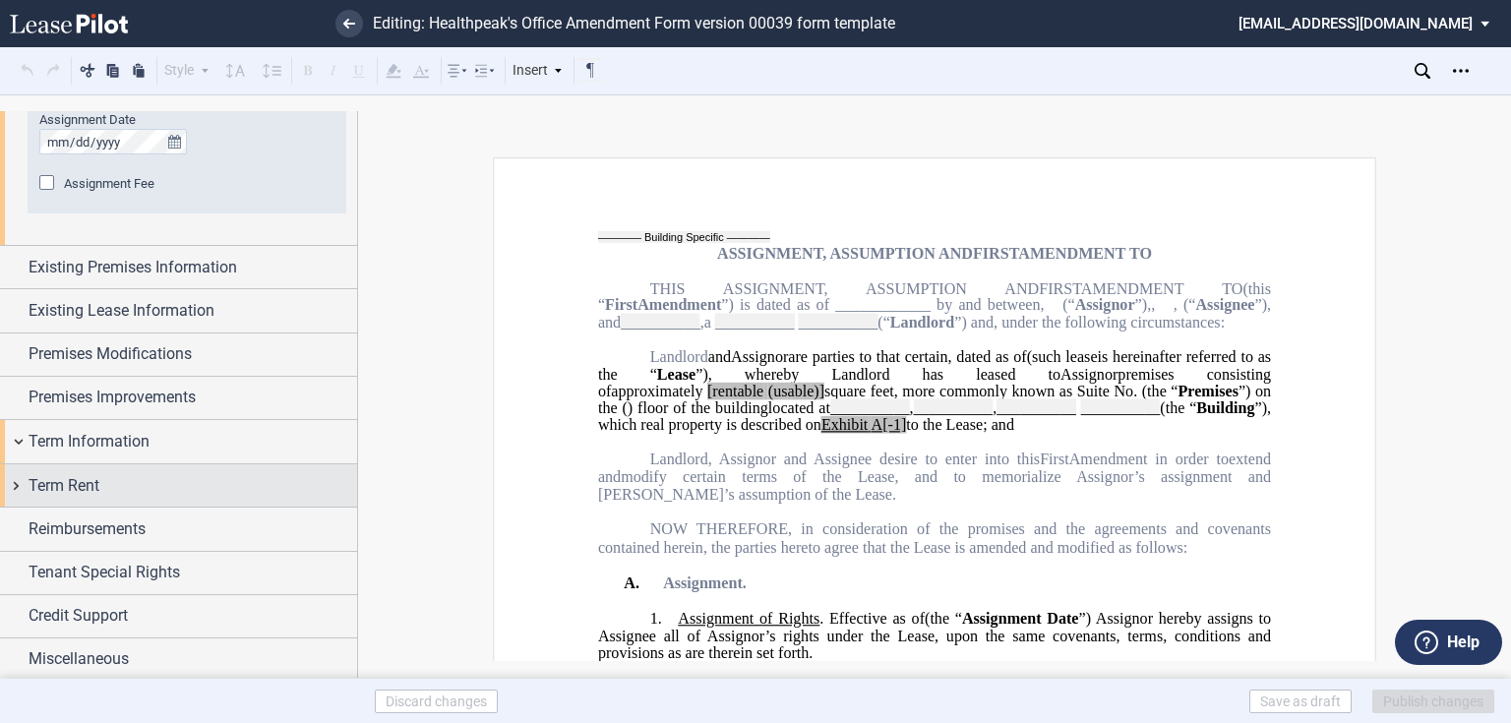
click at [39, 488] on span "Term Rent" at bounding box center [64, 486] width 71 height 24
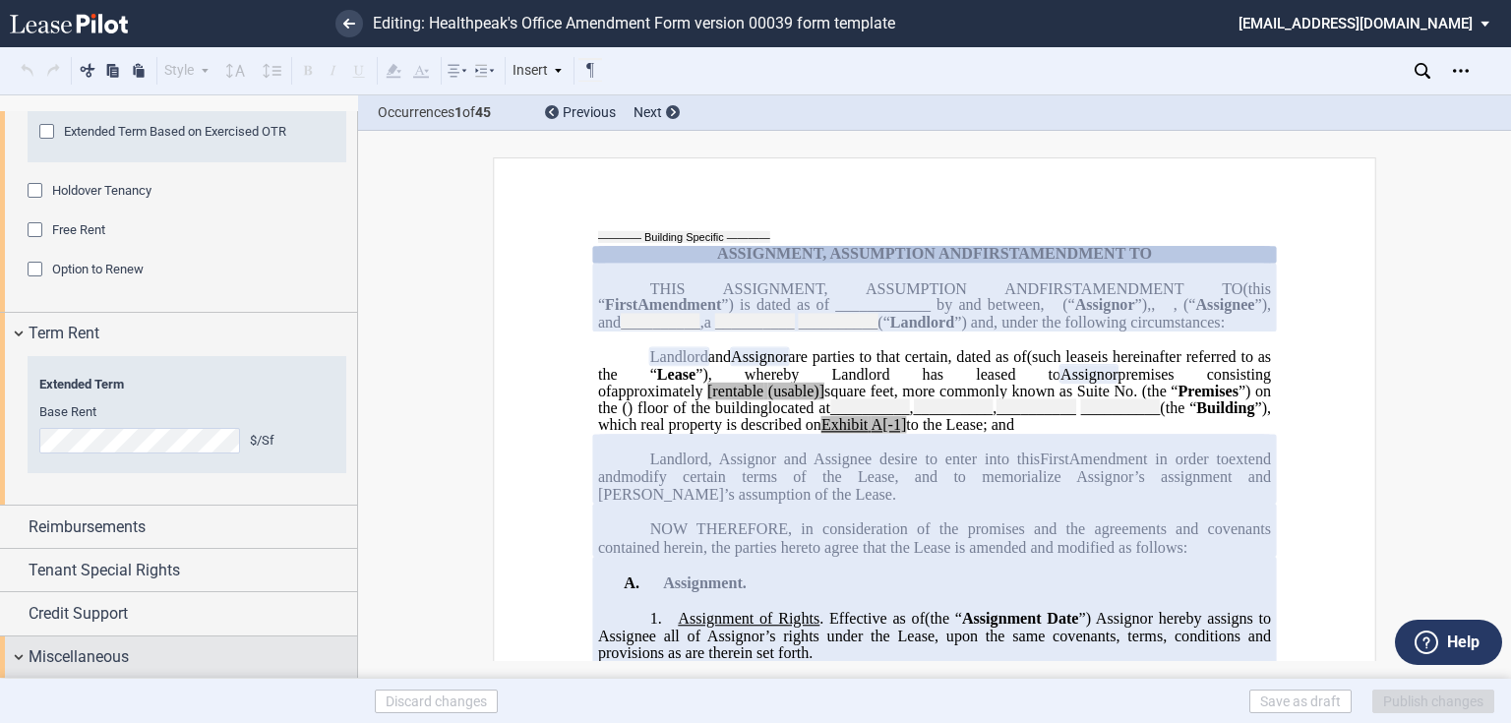
click at [24, 649] on div "Miscellaneous" at bounding box center [178, 657] width 357 height 42
click at [20, 657] on div "Miscellaneous" at bounding box center [178, 657] width 357 height 42
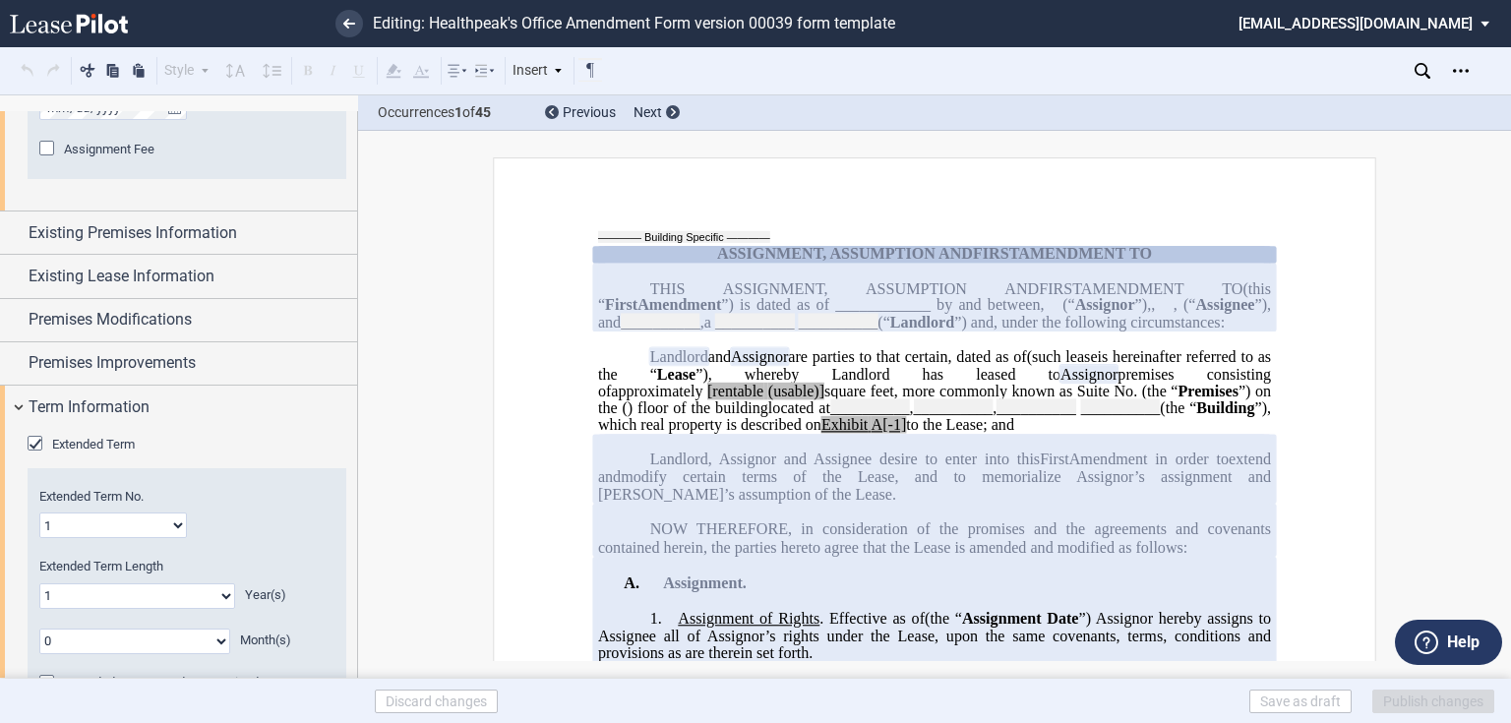
click at [35, 441] on div "Extended Term" at bounding box center [38, 446] width 20 height 20
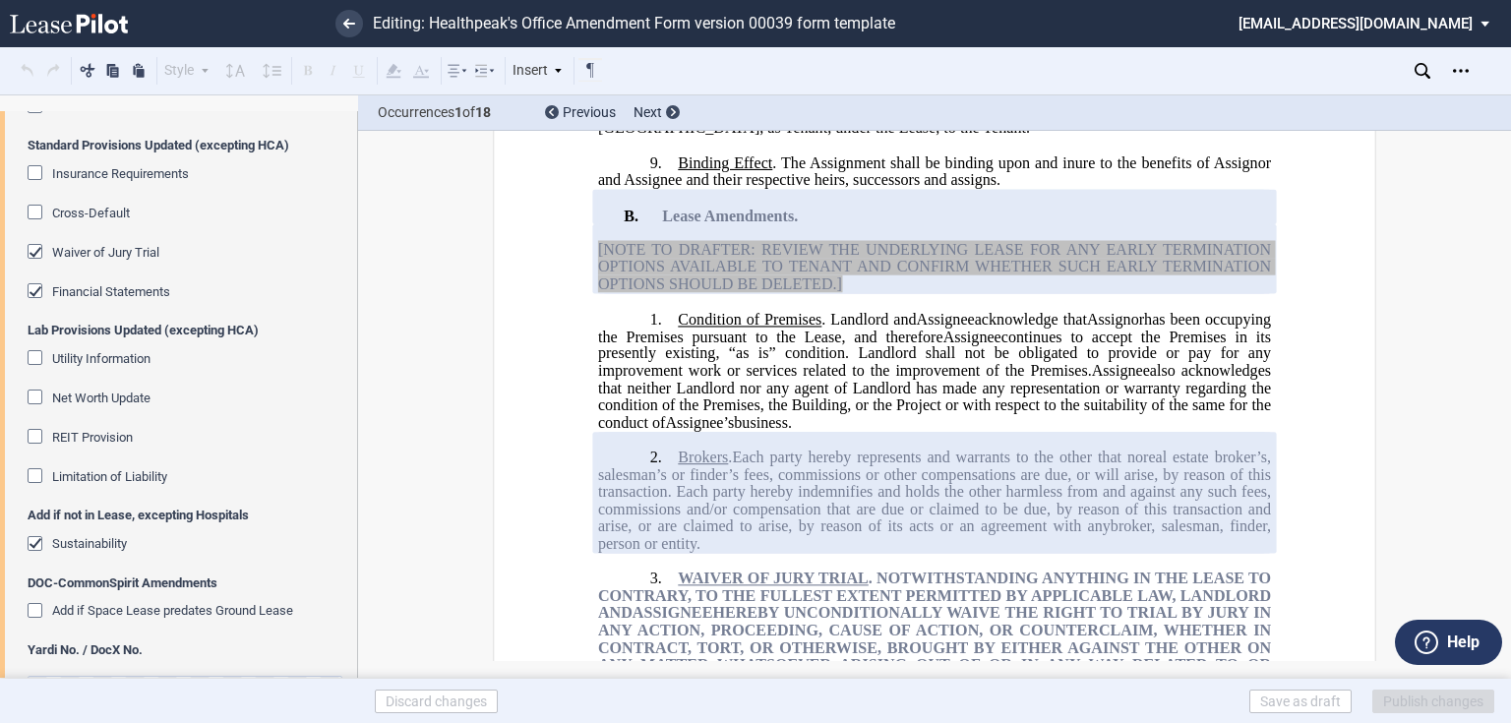
scroll to position [2099, 0]
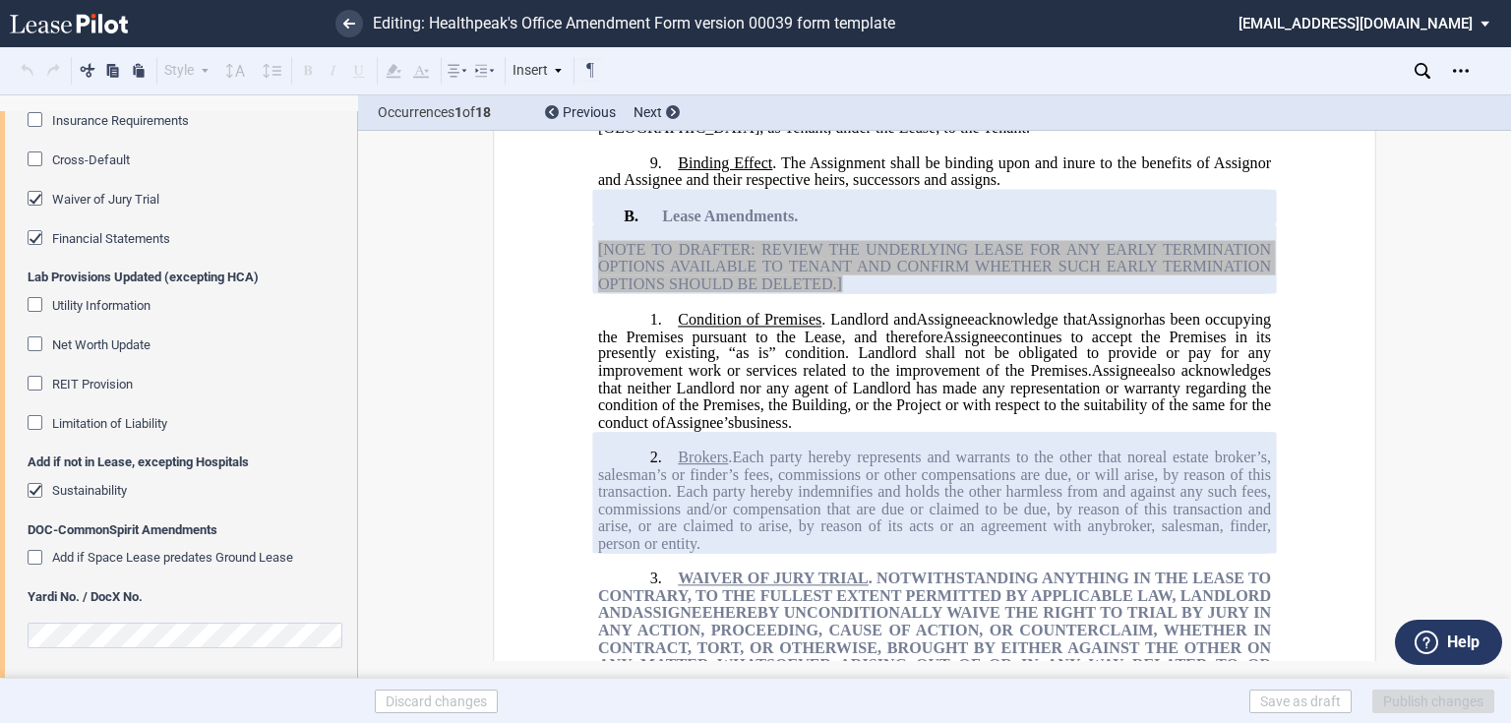
click at [40, 489] on div "Sustainability" at bounding box center [38, 493] width 20 height 20
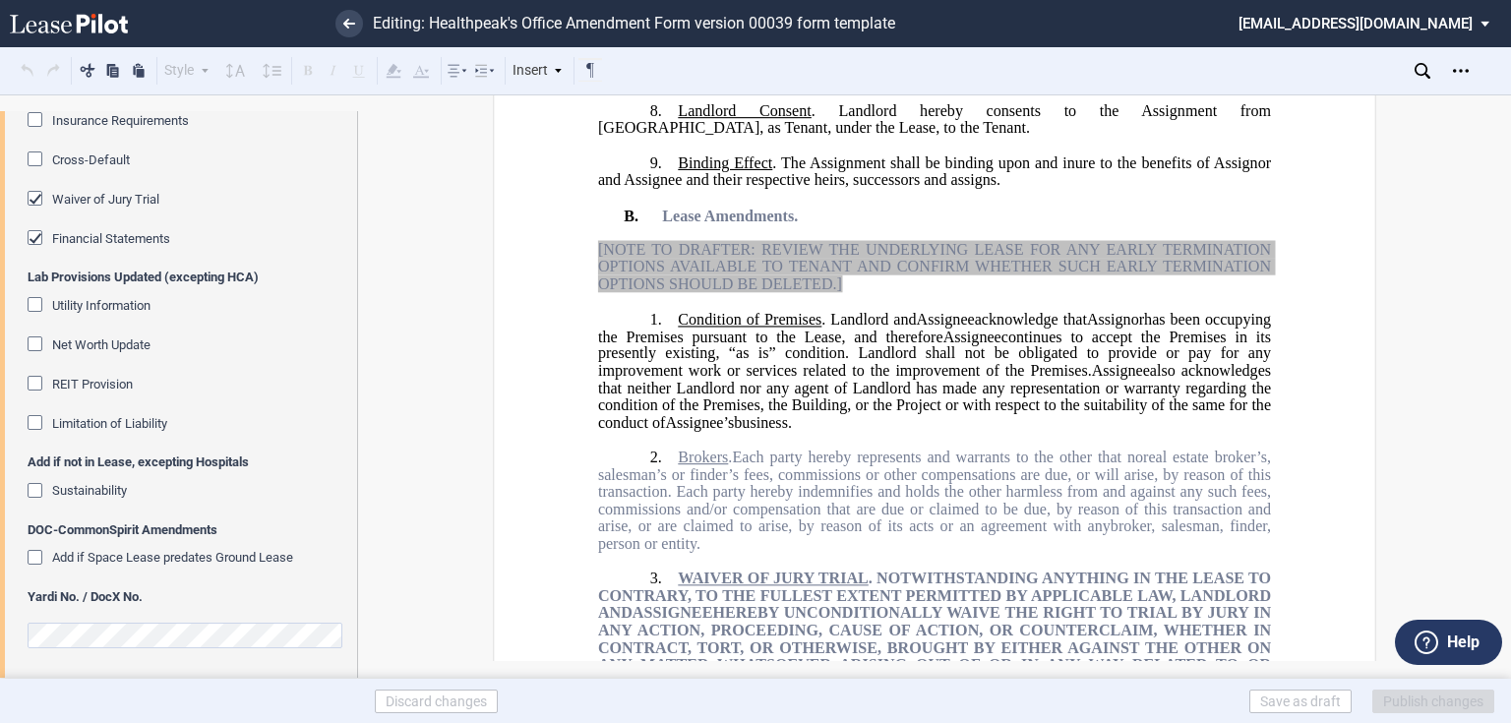
click at [37, 242] on div "Financial Statements" at bounding box center [38, 240] width 20 height 20
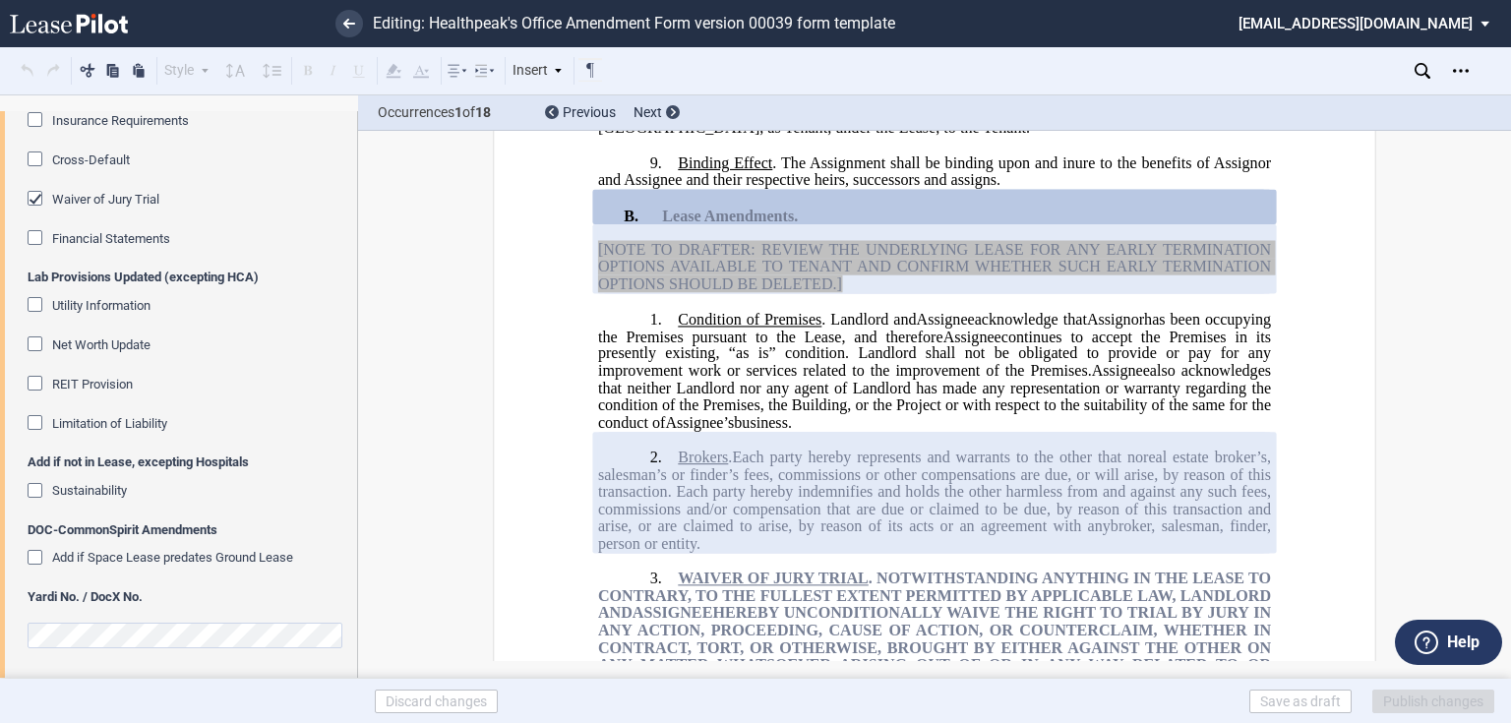
click at [35, 204] on div "Waiver of Jury Trial" at bounding box center [38, 201] width 20 height 20
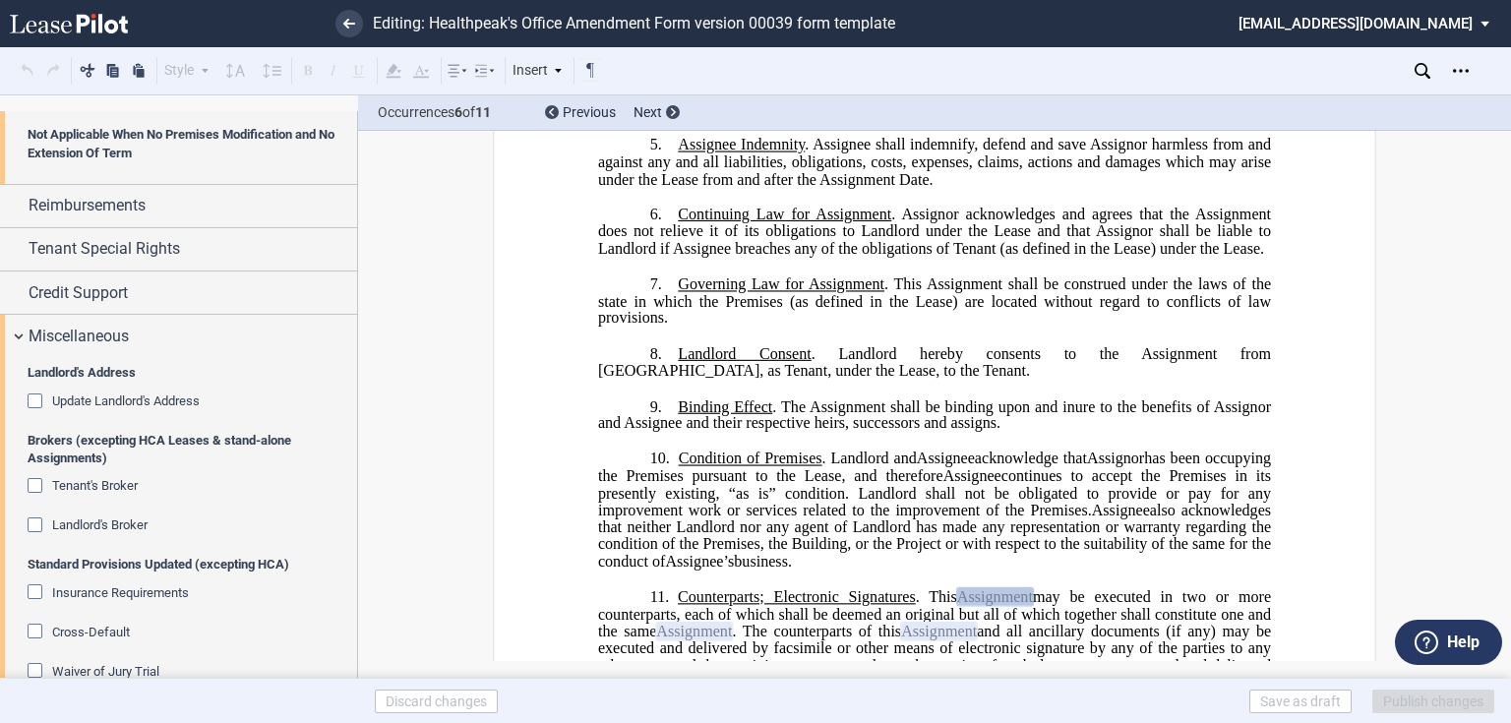
scroll to position [533, 0]
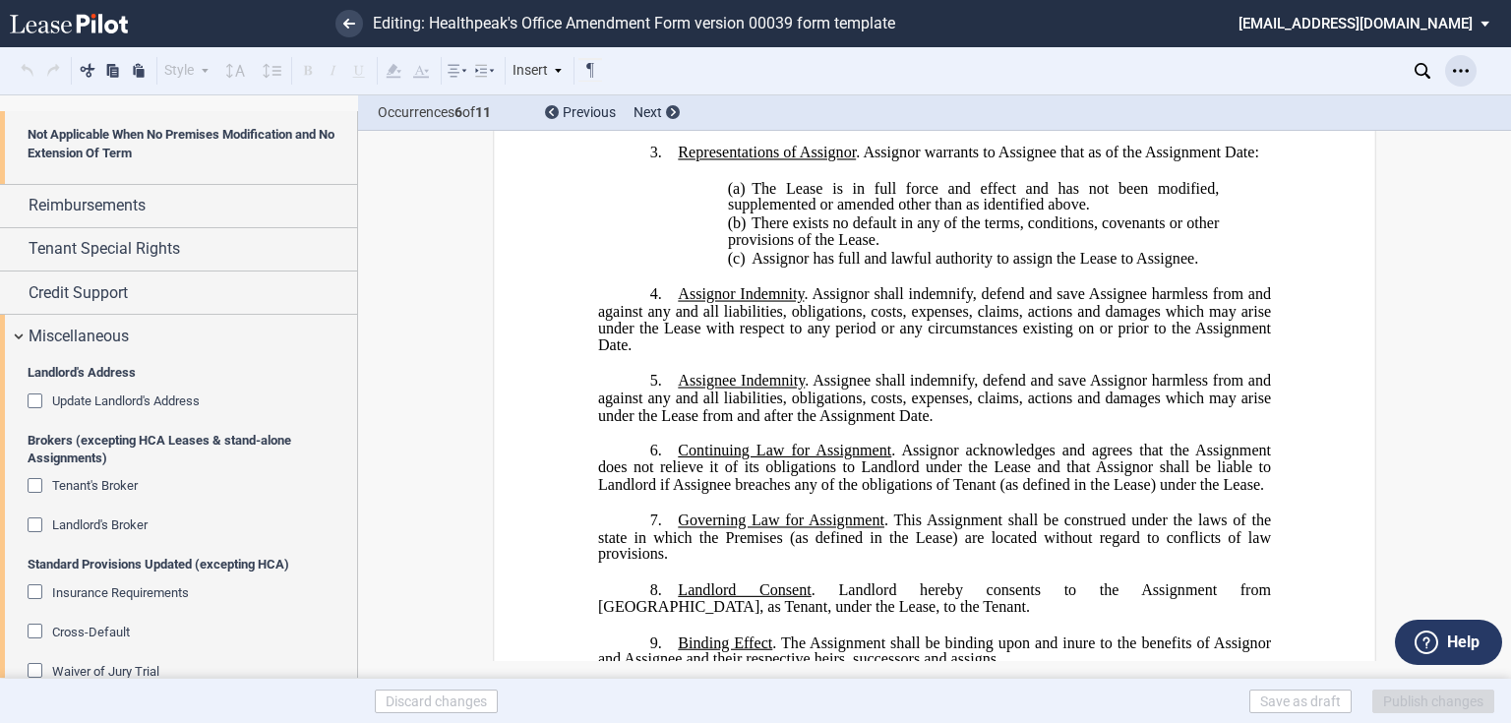
click at [1454, 67] on icon "Open Lease options menu" at bounding box center [1461, 71] width 16 height 16
click at [1266, 99] on div "Download" at bounding box center [1347, 105] width 240 height 17
